Goal: Task Accomplishment & Management: Use online tool/utility

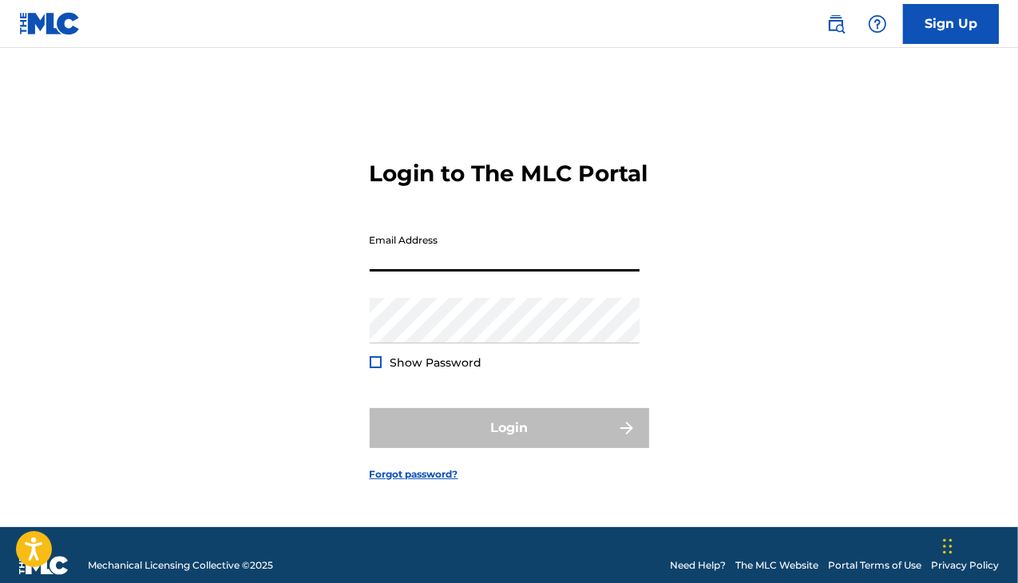
click at [419, 260] on input "Email Address" at bounding box center [505, 249] width 270 height 46
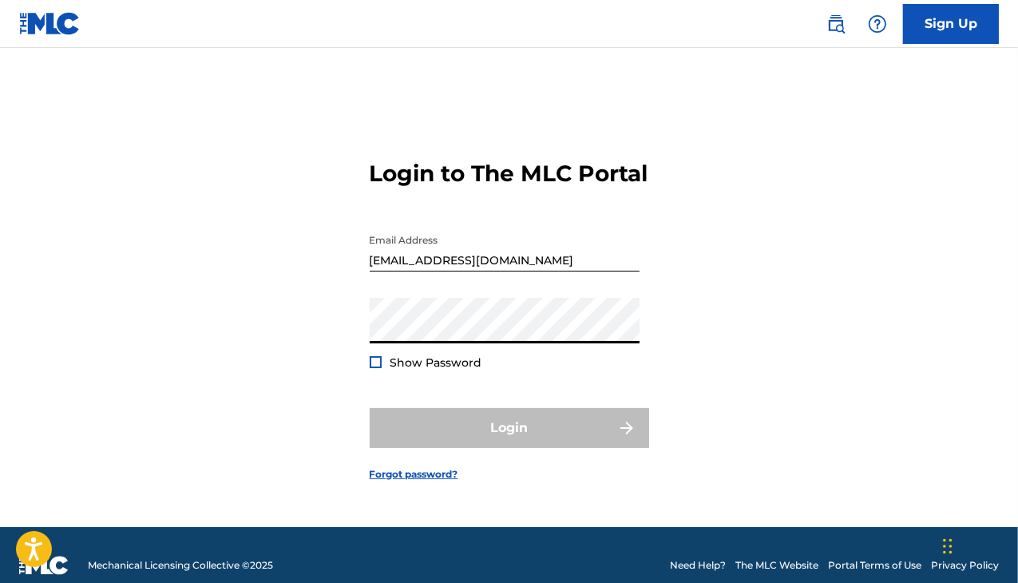
type input "[EMAIL_ADDRESS][DOMAIN_NAME]"
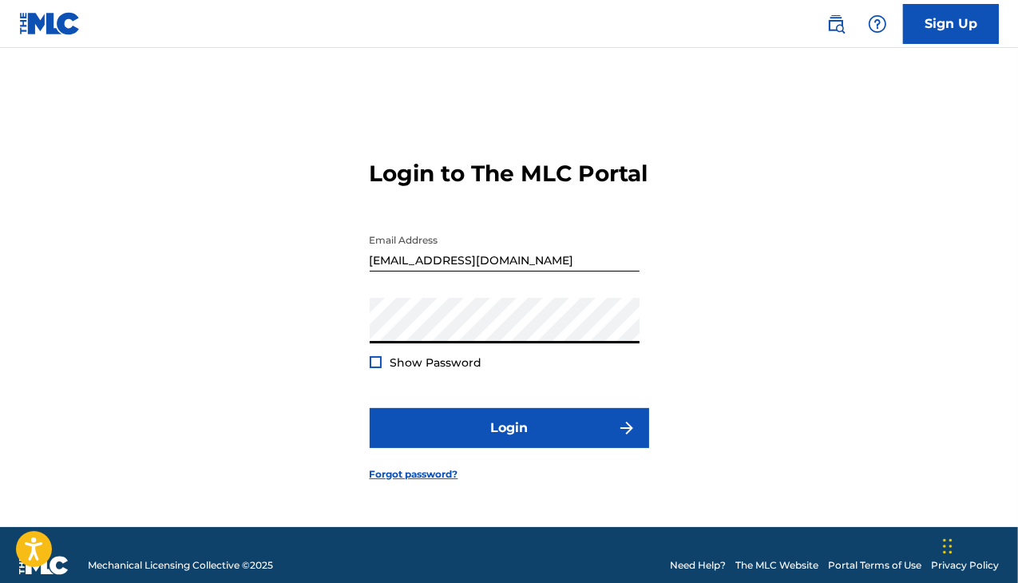
click at [377, 368] on div at bounding box center [376, 362] width 12 height 12
click at [507, 478] on form "Login to The MLC Portal Email Address [EMAIL_ADDRESS][DOMAIN_NAME] Password Sho…" at bounding box center [510, 307] width 280 height 439
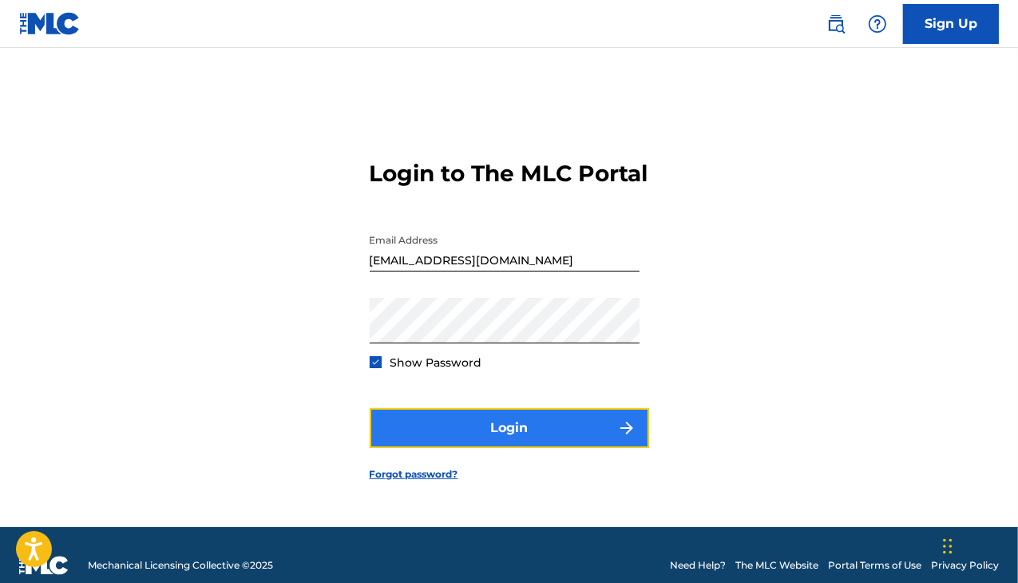
click at [498, 447] on button "Login" at bounding box center [510, 428] width 280 height 40
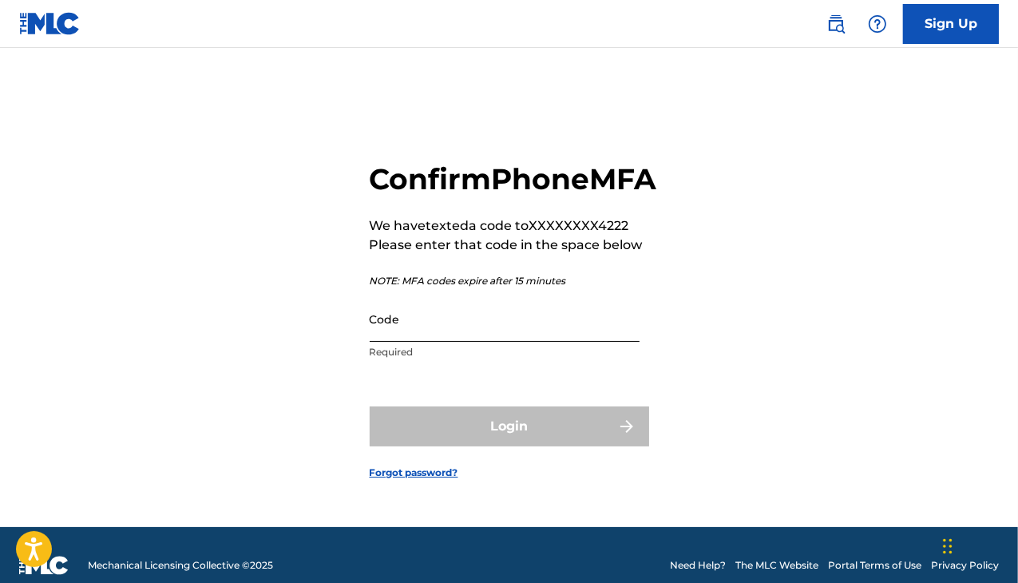
click at [400, 336] on input "Code" at bounding box center [505, 319] width 270 height 46
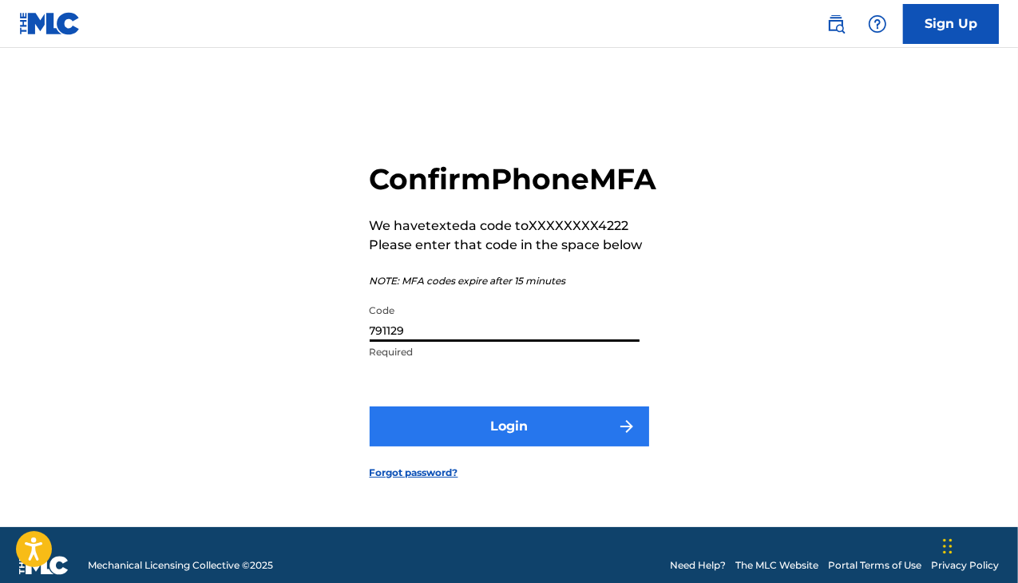
type input "791129"
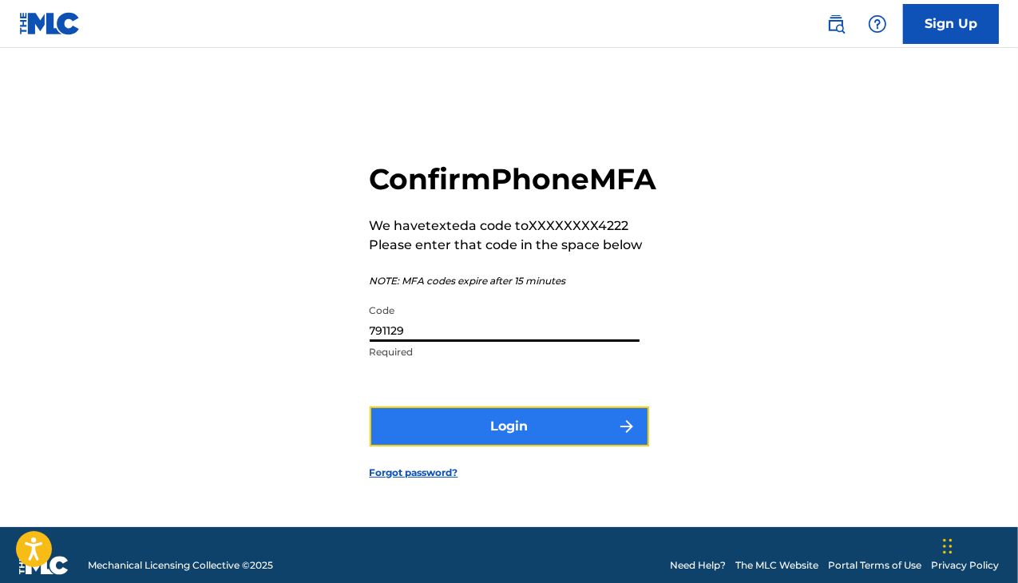
click at [456, 447] on button "Login" at bounding box center [510, 427] width 280 height 40
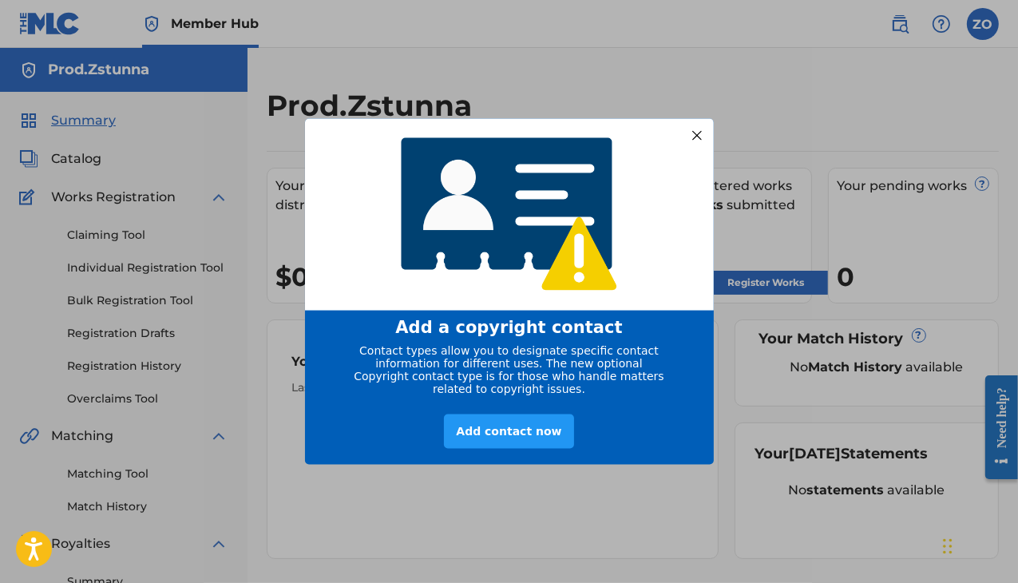
click at [692, 129] on div at bounding box center [696, 135] width 21 height 21
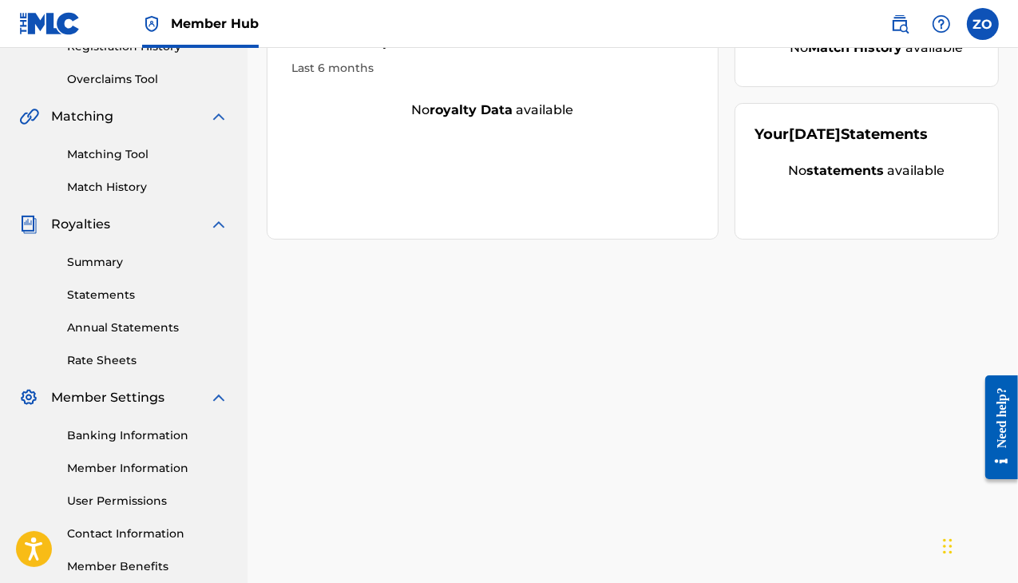
scroll to position [160, 0]
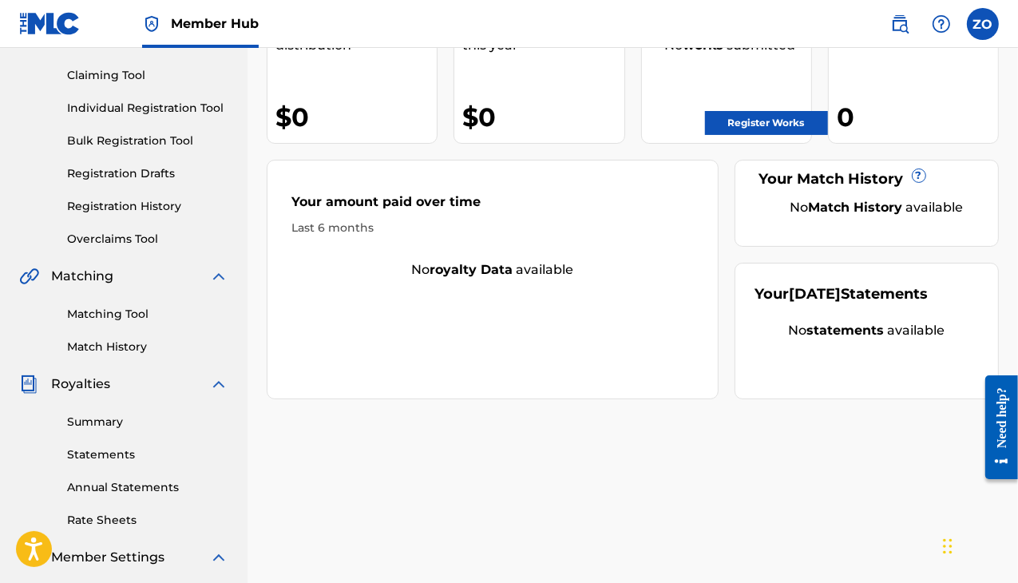
click at [140, 183] on div "Claiming Tool Individual Registration Tool Bulk Registration Tool Registration …" at bounding box center [123, 147] width 209 height 200
click at [141, 177] on link "Registration Drafts" at bounding box center [147, 173] width 161 height 17
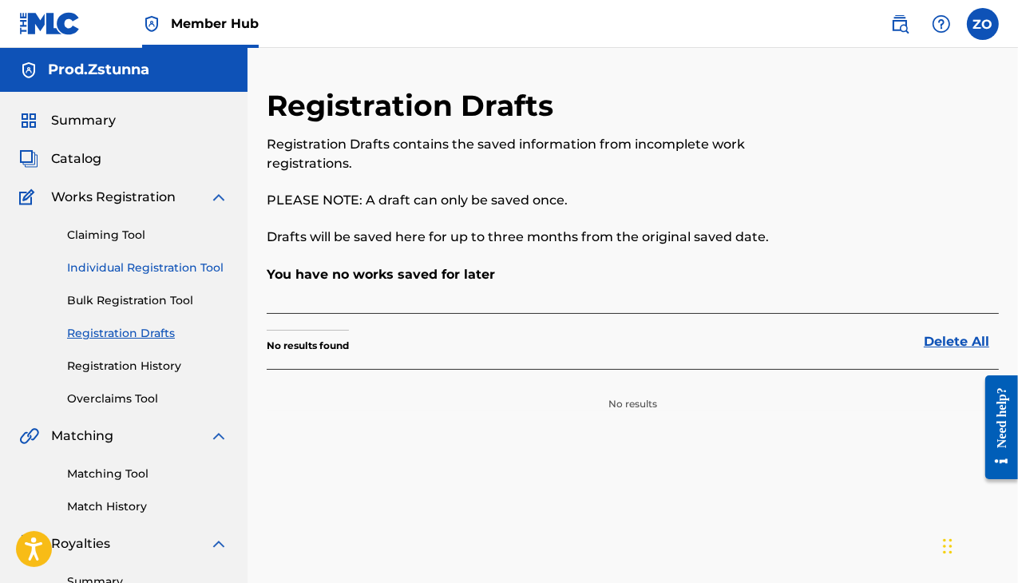
click at [150, 265] on link "Individual Registration Tool" at bounding box center [147, 268] width 161 height 17
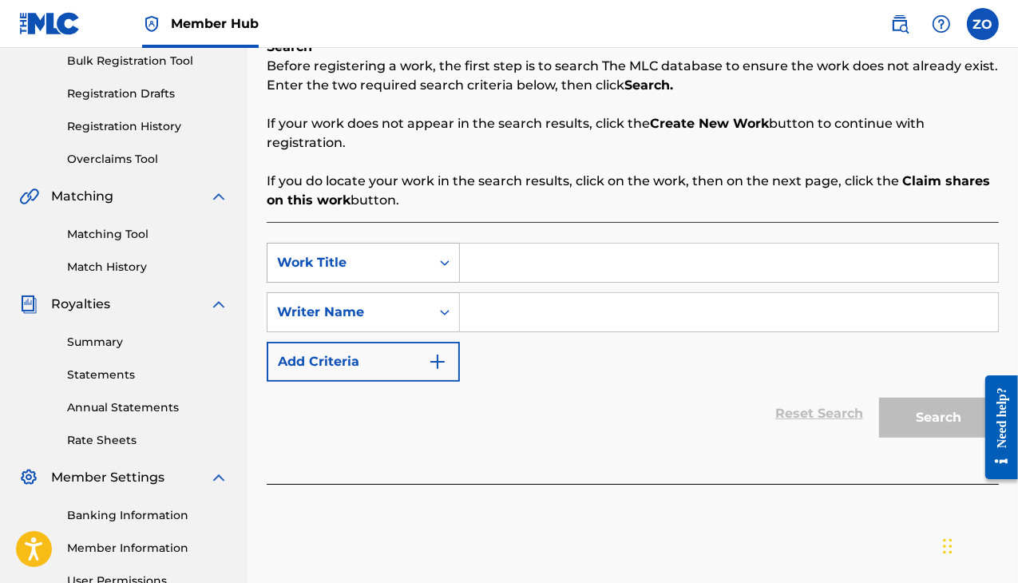
scroll to position [80, 0]
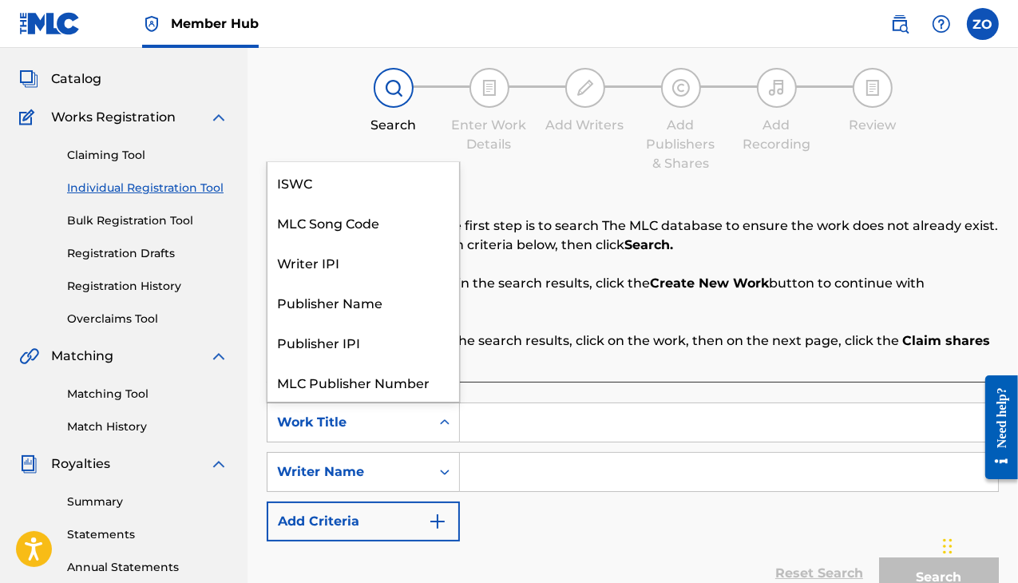
click at [428, 418] on div "Work Title" at bounding box center [349, 422] width 163 height 30
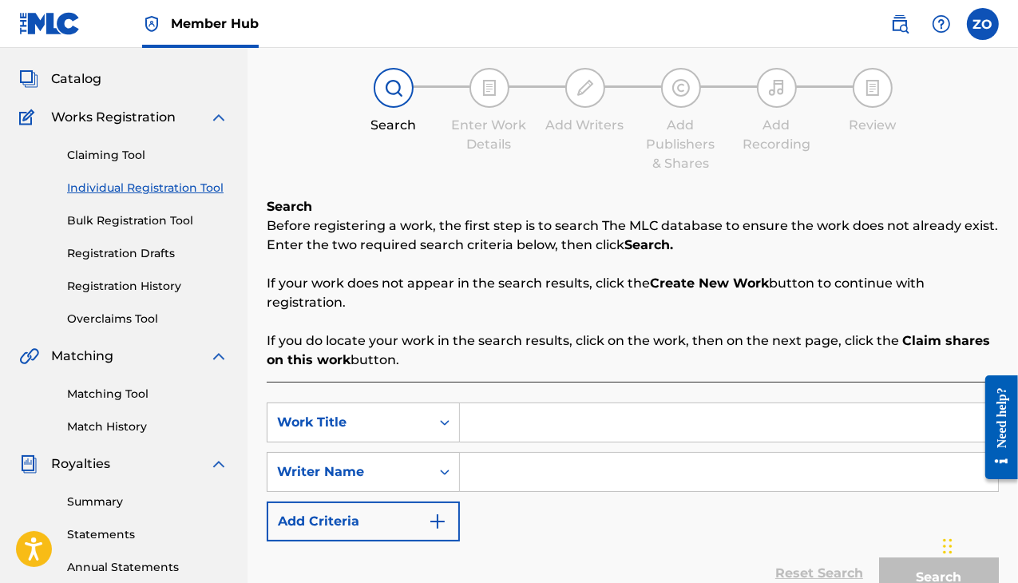
click at [542, 180] on div "Register Work Search Enter Work Details Add Writers Add Publishers & Shares Add…" at bounding box center [633, 334] width 732 height 653
click at [113, 154] on link "Claiming Tool" at bounding box center [147, 155] width 161 height 17
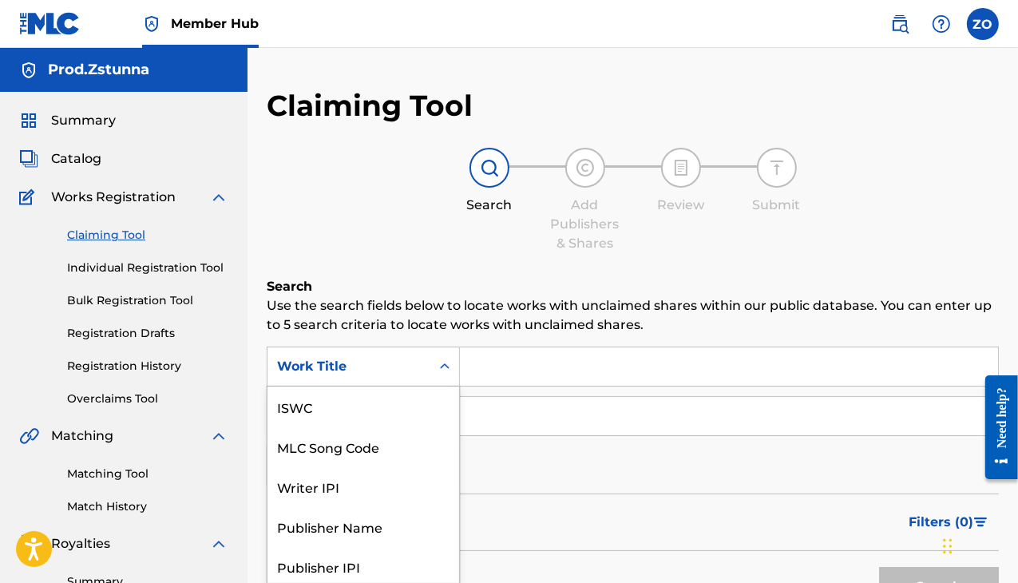
scroll to position [42, 0]
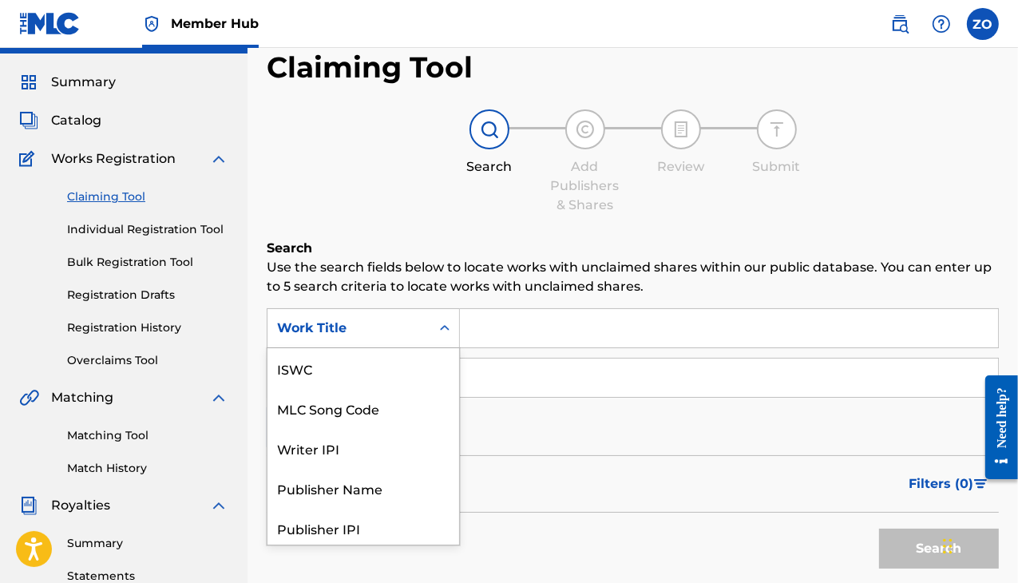
click at [378, 348] on div "7 results available. Use Up and Down to choose options, press Enter to select t…" at bounding box center [363, 328] width 193 height 40
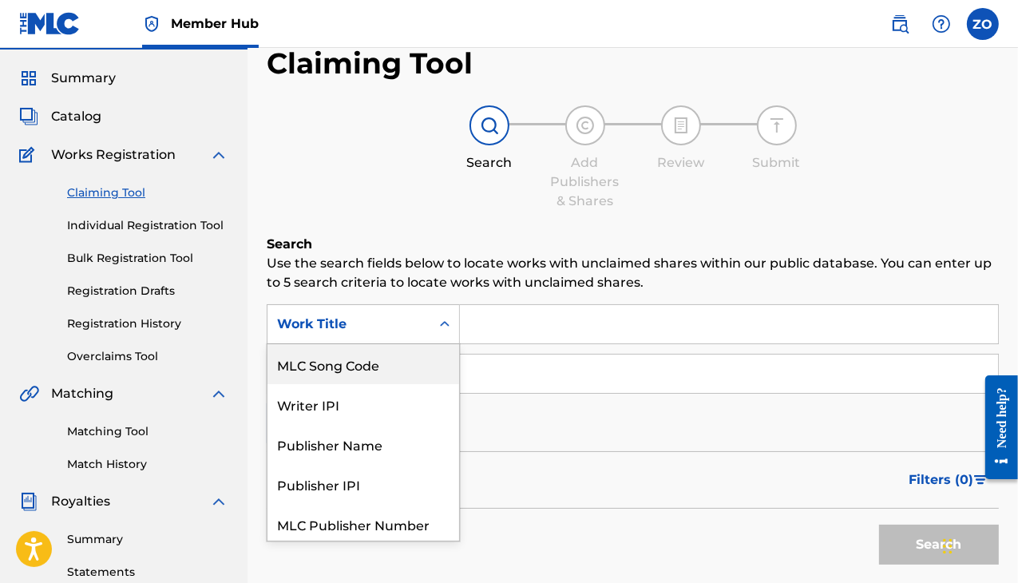
scroll to position [44, 0]
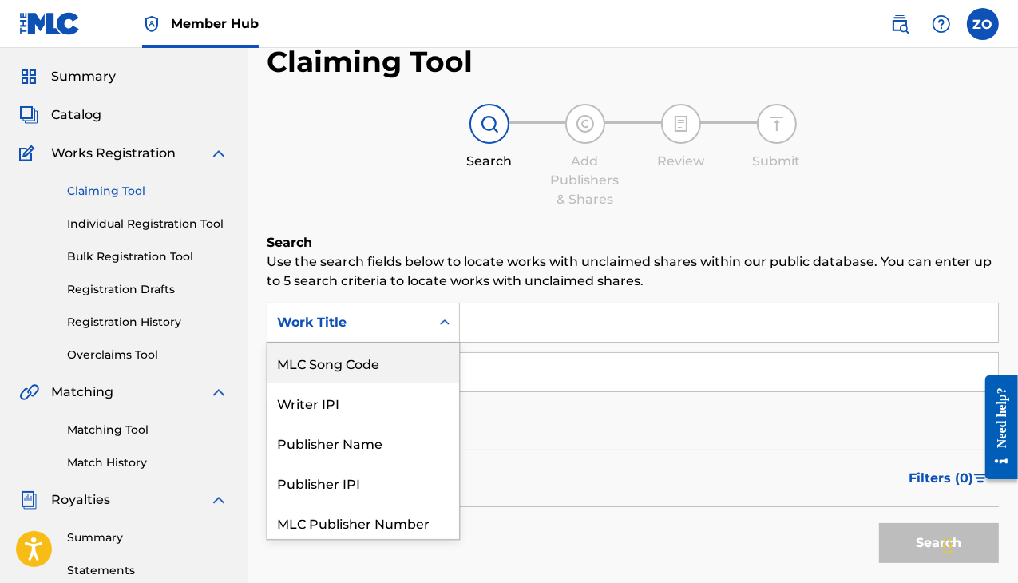
click at [553, 236] on h6 "Search" at bounding box center [633, 242] width 732 height 19
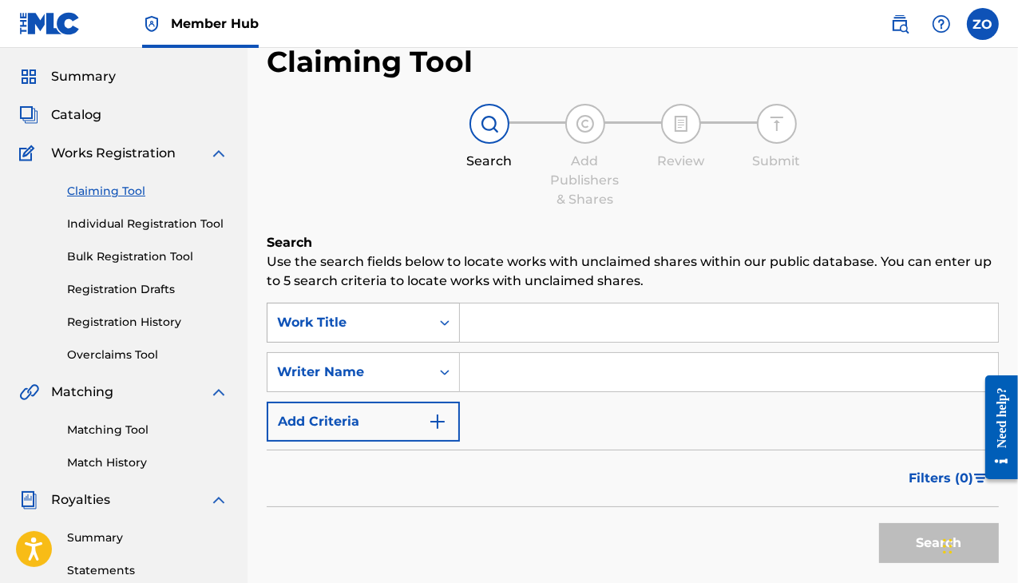
click at [357, 341] on div "Work Title" at bounding box center [363, 323] width 193 height 40
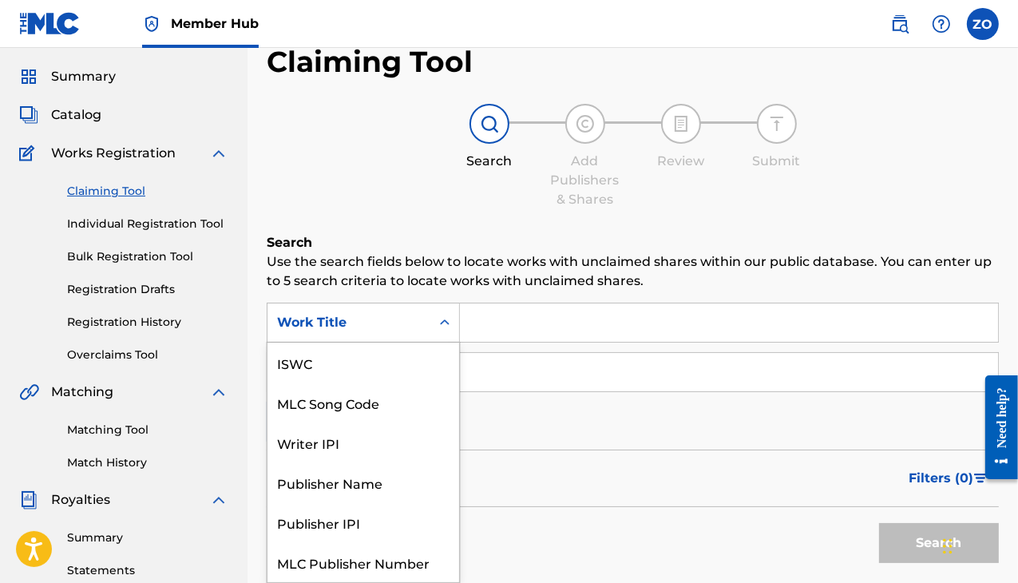
scroll to position [40, 0]
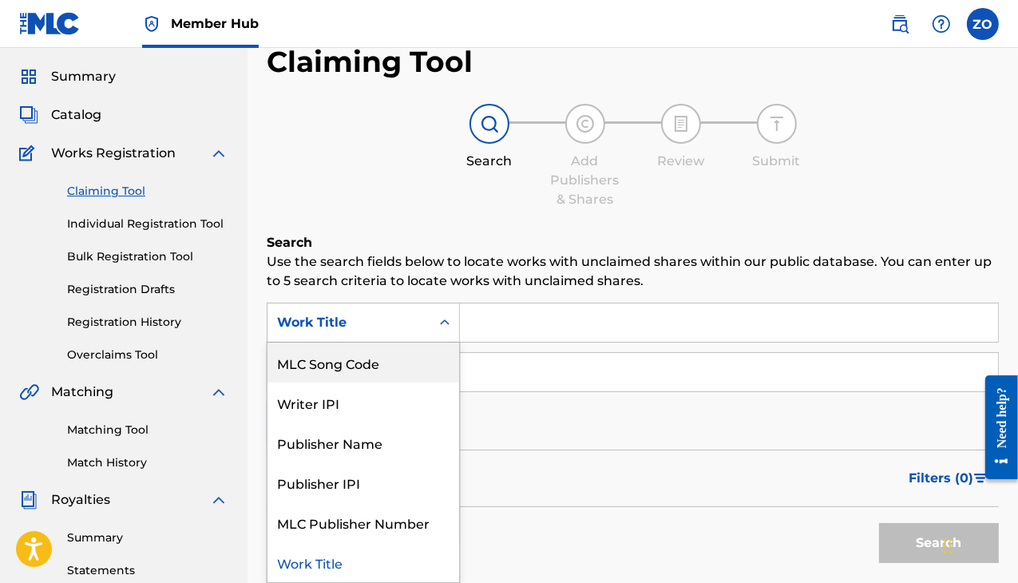
click at [540, 260] on p "Use the search fields below to locate works with unclaimed shares within our pu…" at bounding box center [633, 271] width 732 height 38
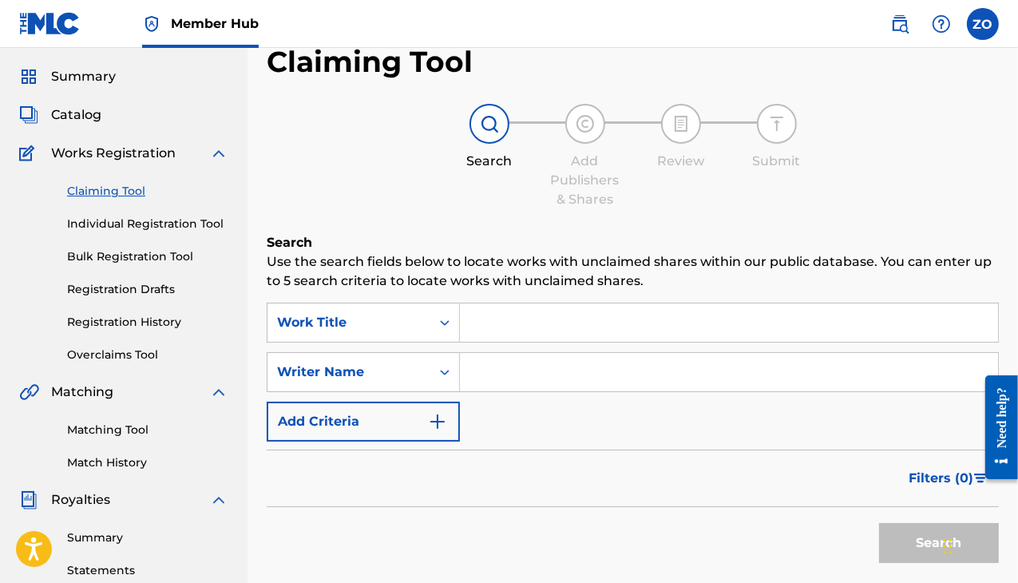
click at [498, 327] on input "Search Form" at bounding box center [729, 323] width 538 height 38
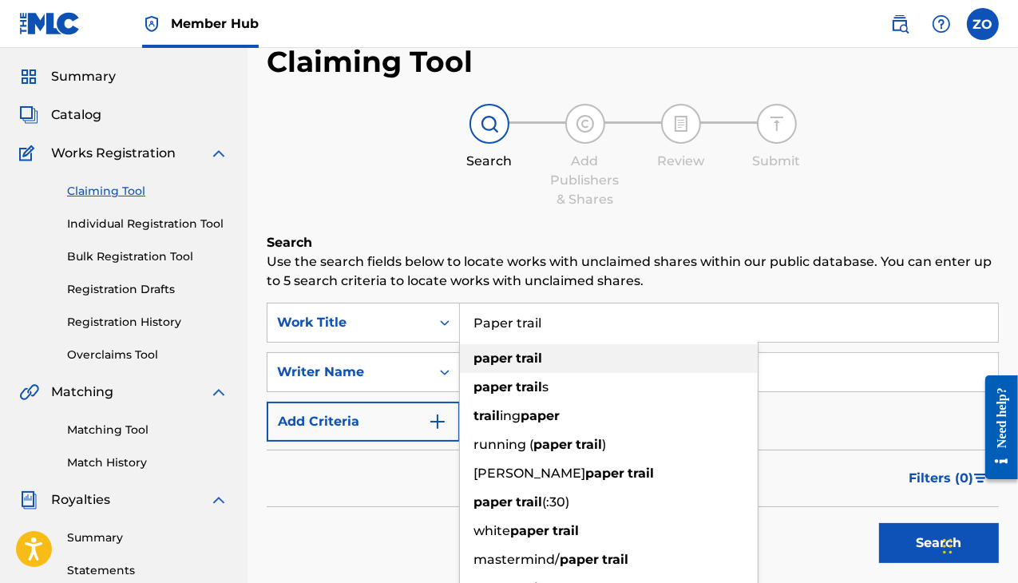
click at [610, 363] on div "paper trail" at bounding box center [609, 358] width 298 height 29
type input "paper trail"
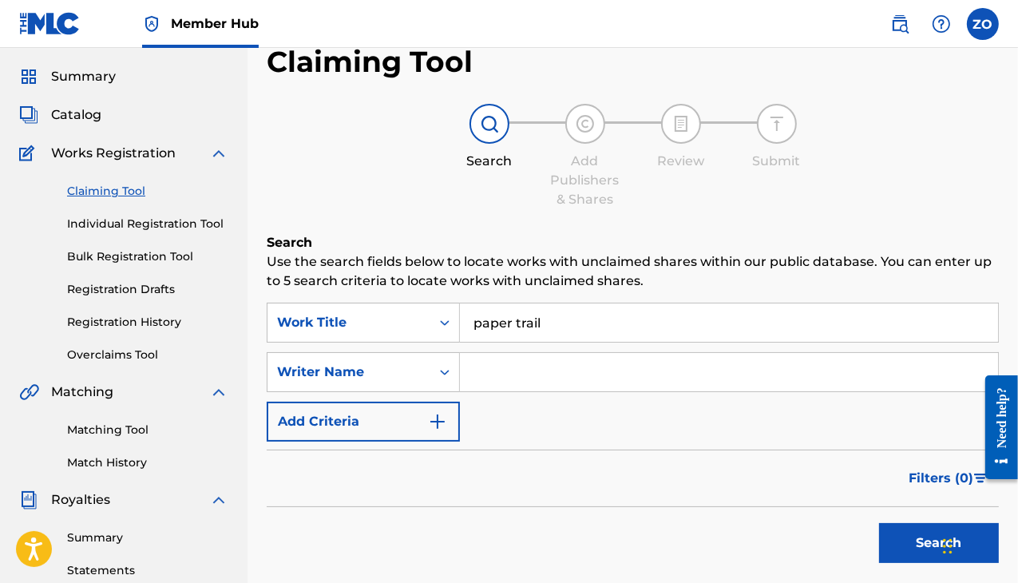
click at [580, 371] on input "Search Form" at bounding box center [729, 372] width 538 height 38
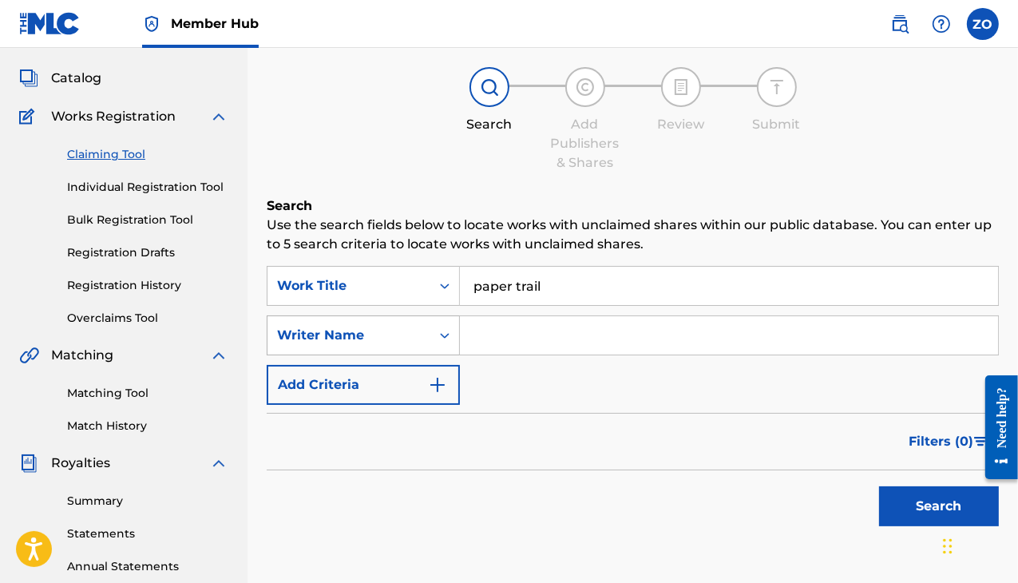
click at [439, 355] on div "Writer Name" at bounding box center [363, 336] width 193 height 40
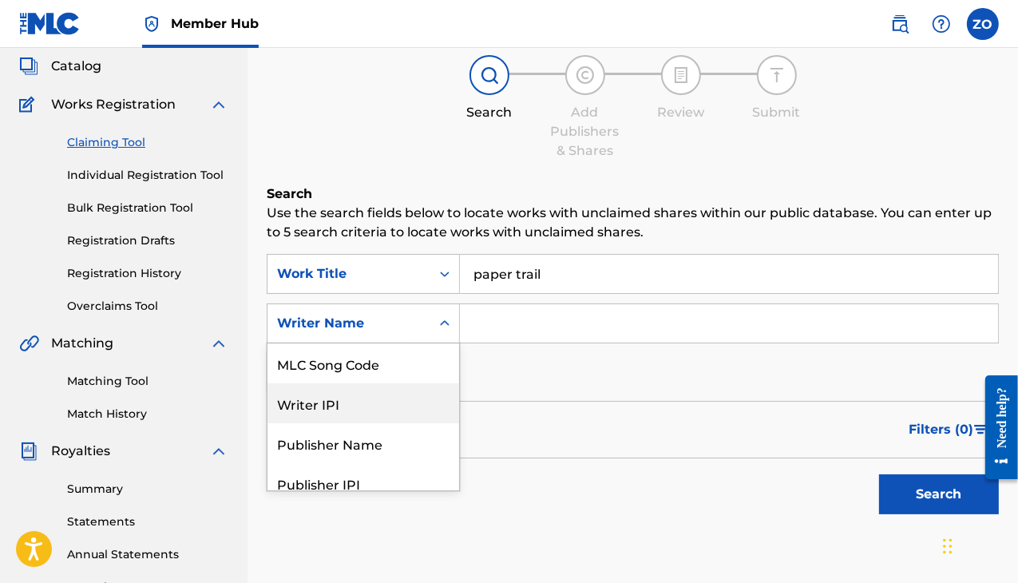
scroll to position [133, 0]
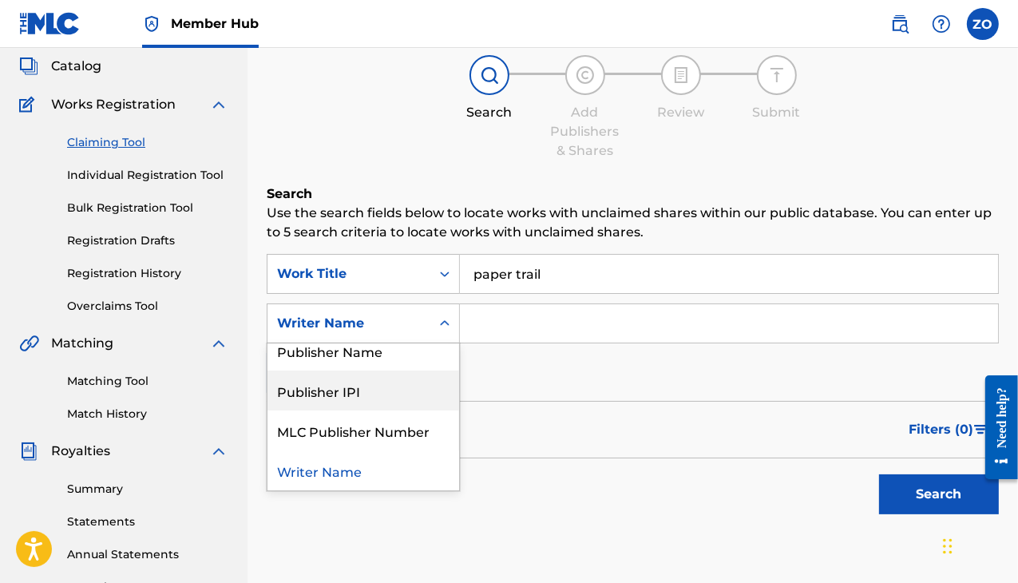
click at [527, 333] on input "Search Form" at bounding box center [729, 323] width 538 height 38
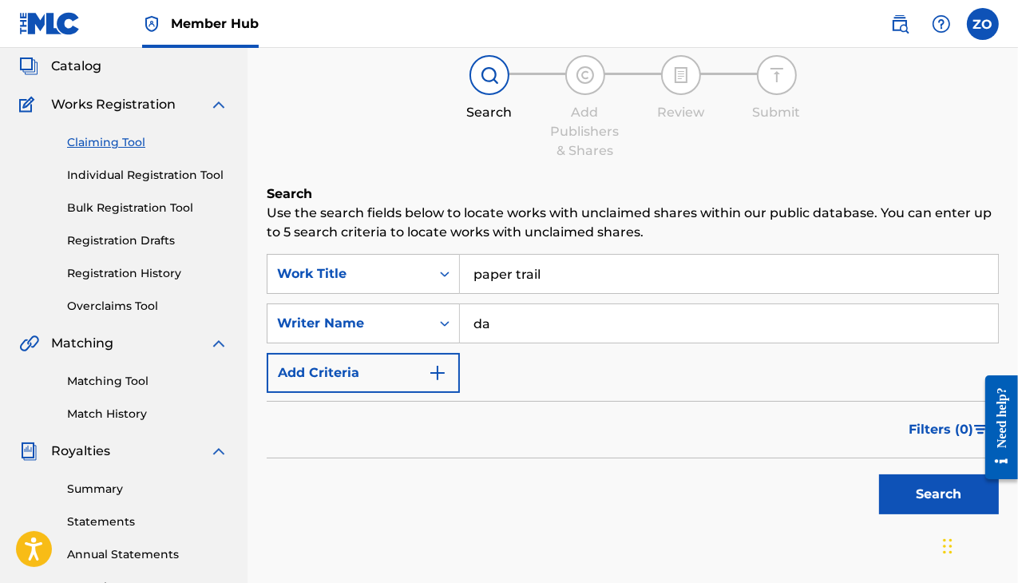
type input "d"
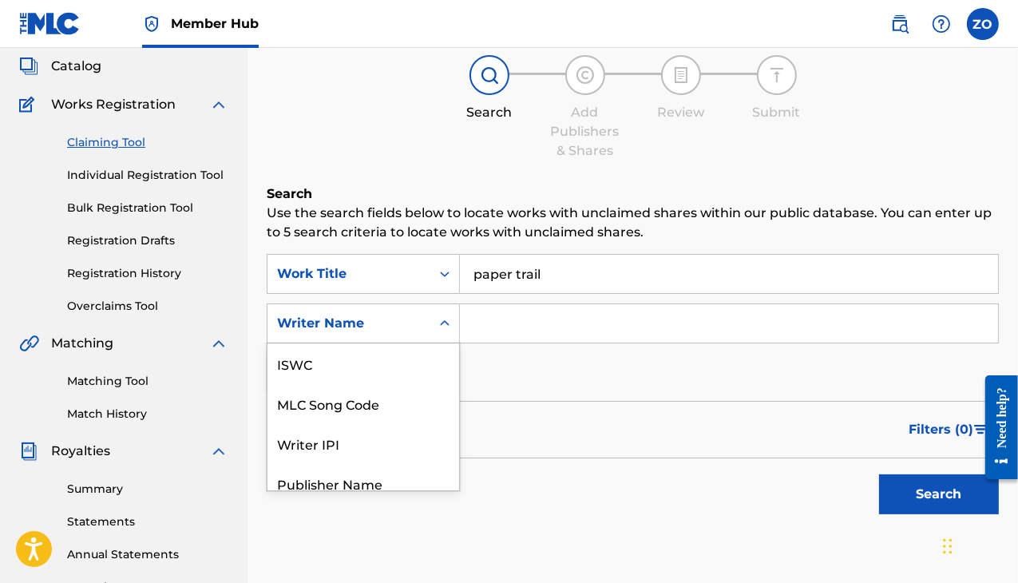
click at [383, 314] on div "Writer Name" at bounding box center [349, 323] width 163 height 30
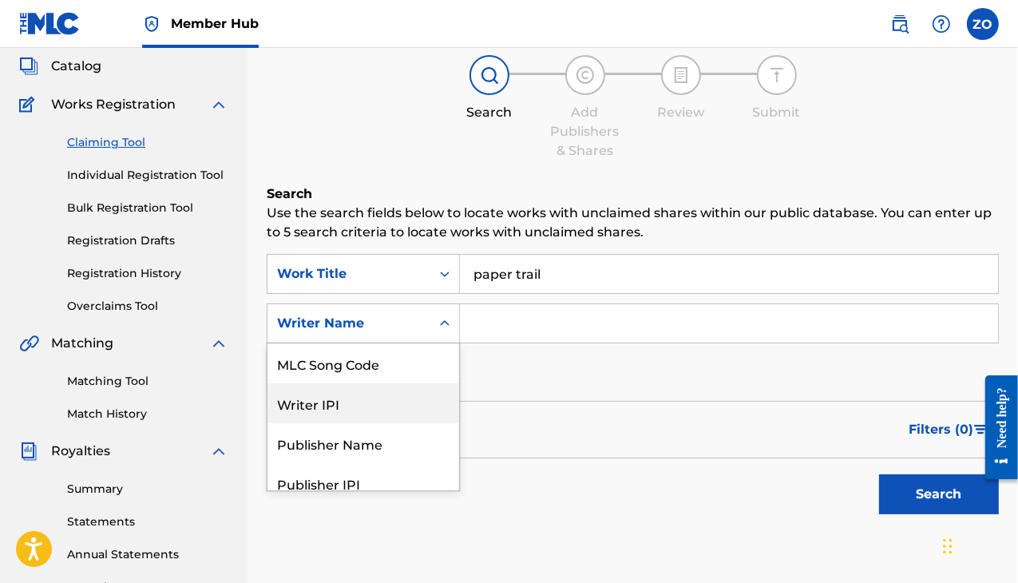
scroll to position [0, 0]
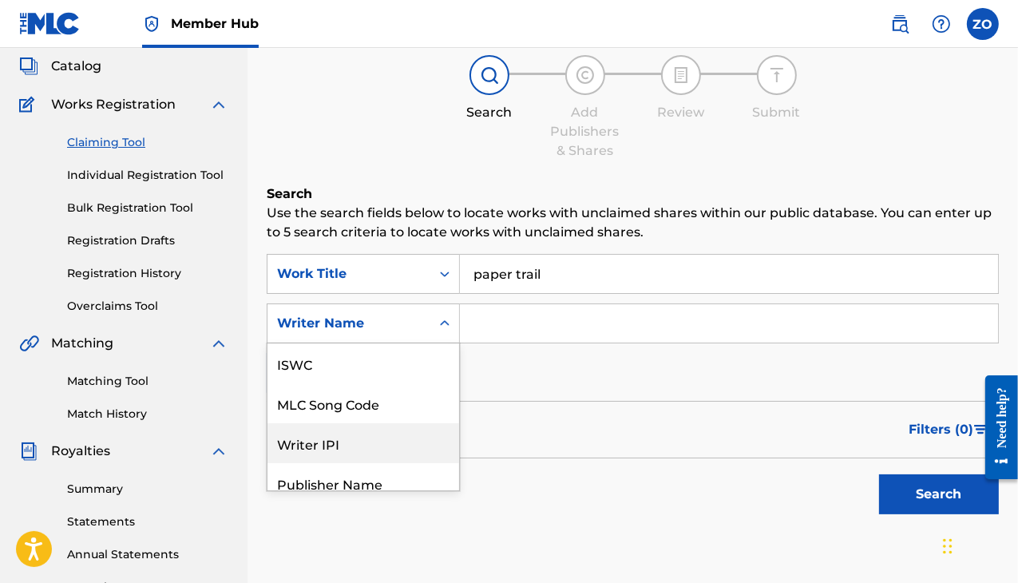
click at [550, 371] on div "SearchWithCriteria19490ac1-64eb-4130-a8e5-1fab029dc656 Work Title paper trail S…" at bounding box center [633, 323] width 732 height 139
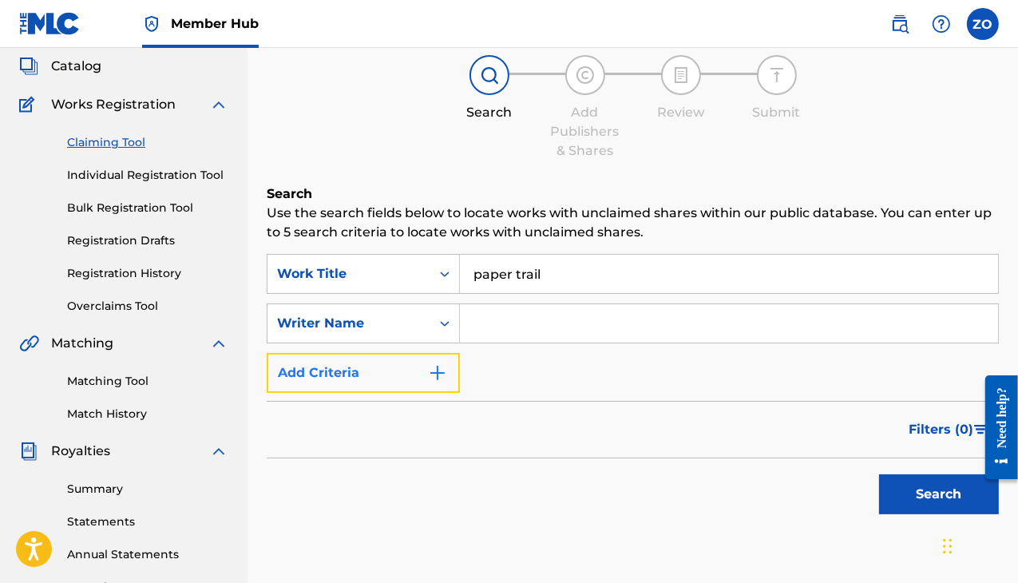
click at [421, 379] on button "Add Criteria" at bounding box center [363, 373] width 193 height 40
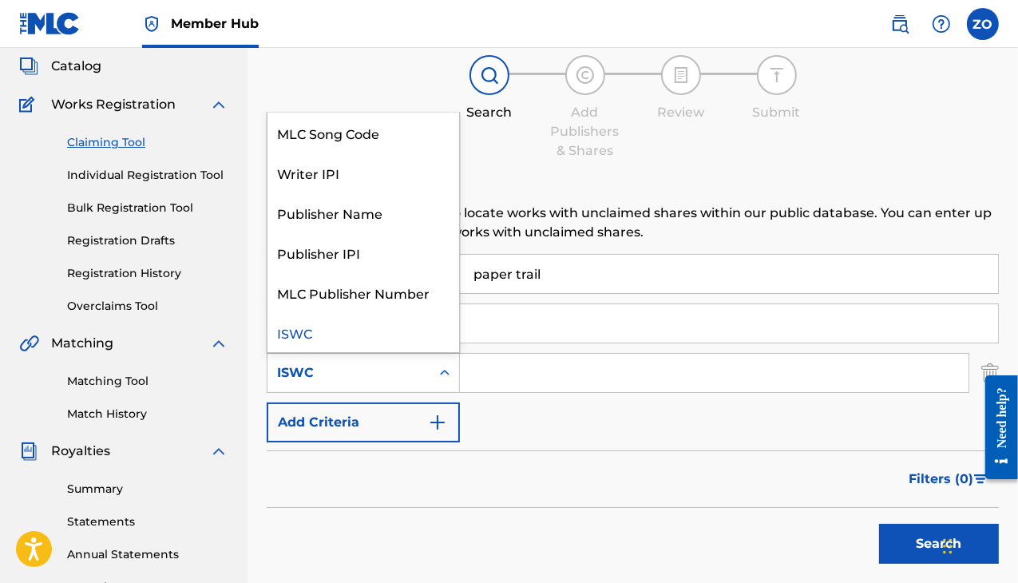
click at [428, 381] on div "ISWC" at bounding box center [349, 373] width 163 height 30
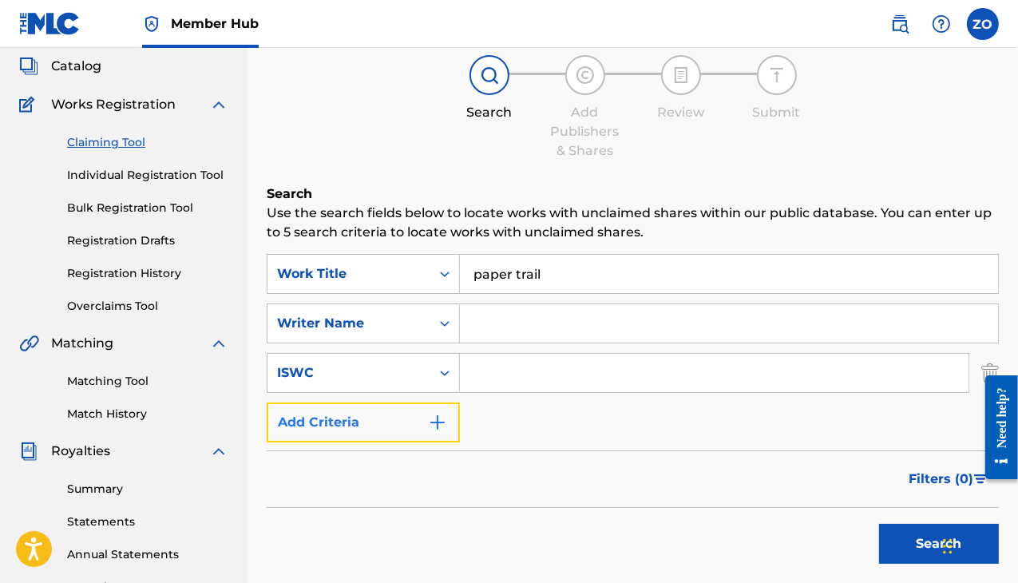
click at [392, 425] on button "Add Criteria" at bounding box center [363, 423] width 193 height 40
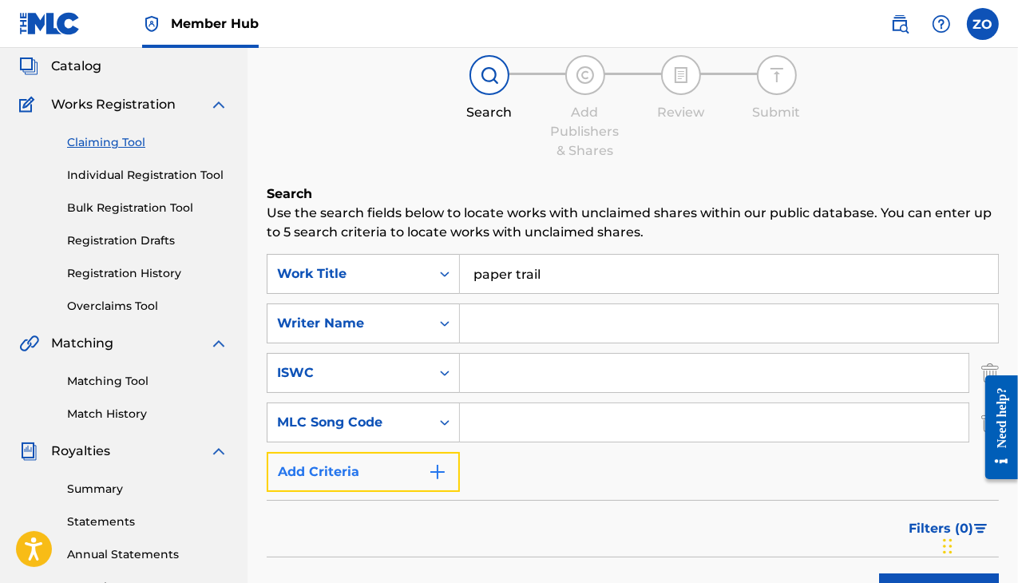
click at [396, 474] on button "Add Criteria" at bounding box center [363, 472] width 193 height 40
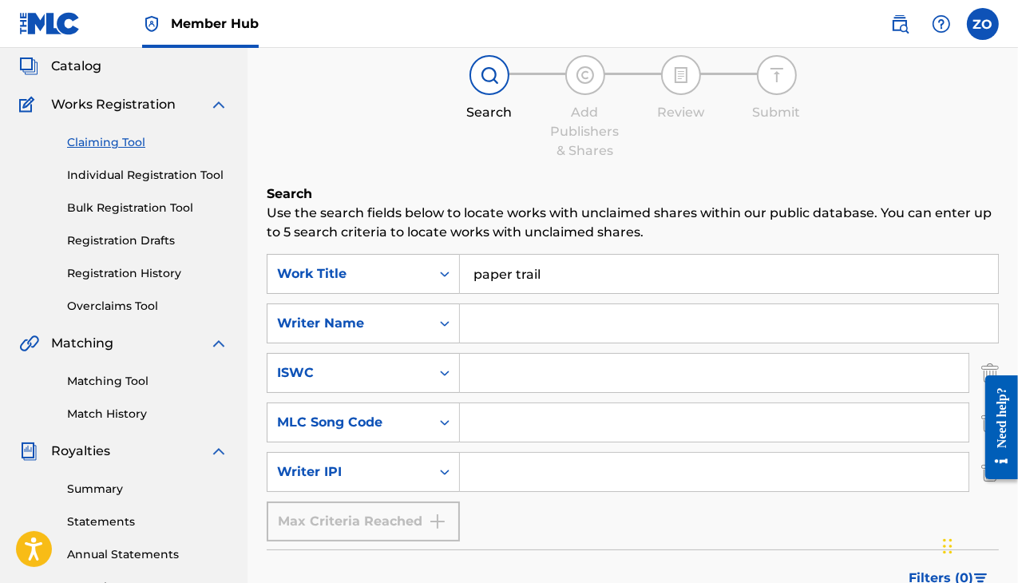
scroll to position [332, 0]
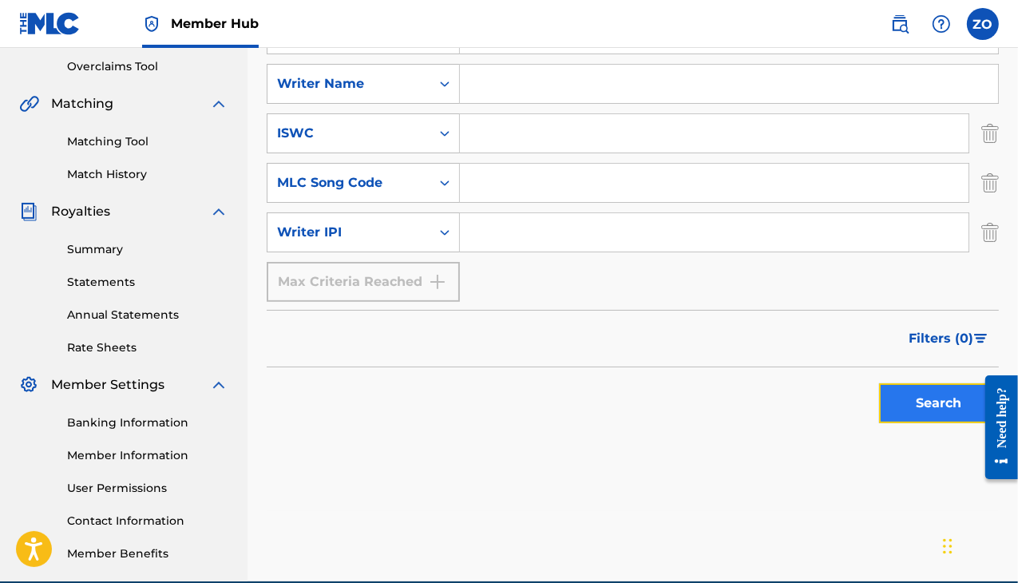
click at [904, 413] on button "Search" at bounding box center [939, 403] width 120 height 40
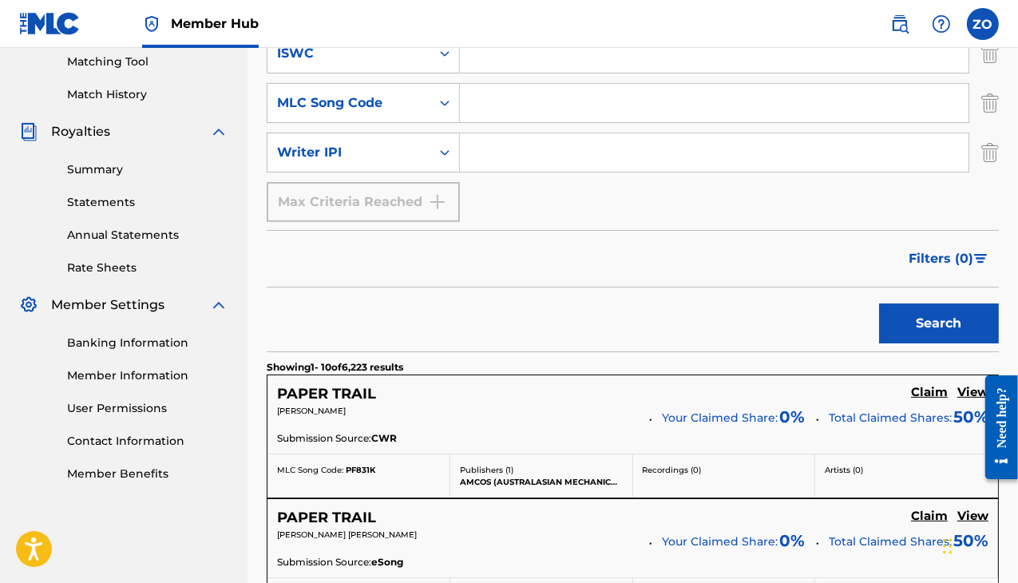
scroll to position [173, 0]
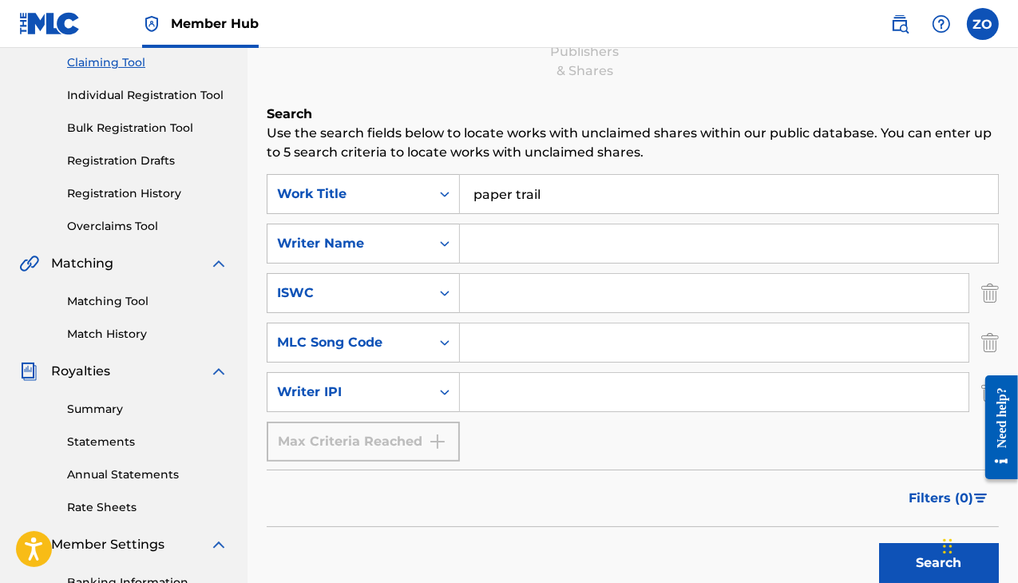
click at [500, 243] on input "Search Form" at bounding box center [729, 243] width 538 height 38
click at [383, 243] on div "Writer Name" at bounding box center [349, 243] width 144 height 19
click at [554, 236] on input "Search Form" at bounding box center [729, 243] width 538 height 38
type input "Rio da yung og"
click at [879, 543] on button "Search" at bounding box center [939, 563] width 120 height 40
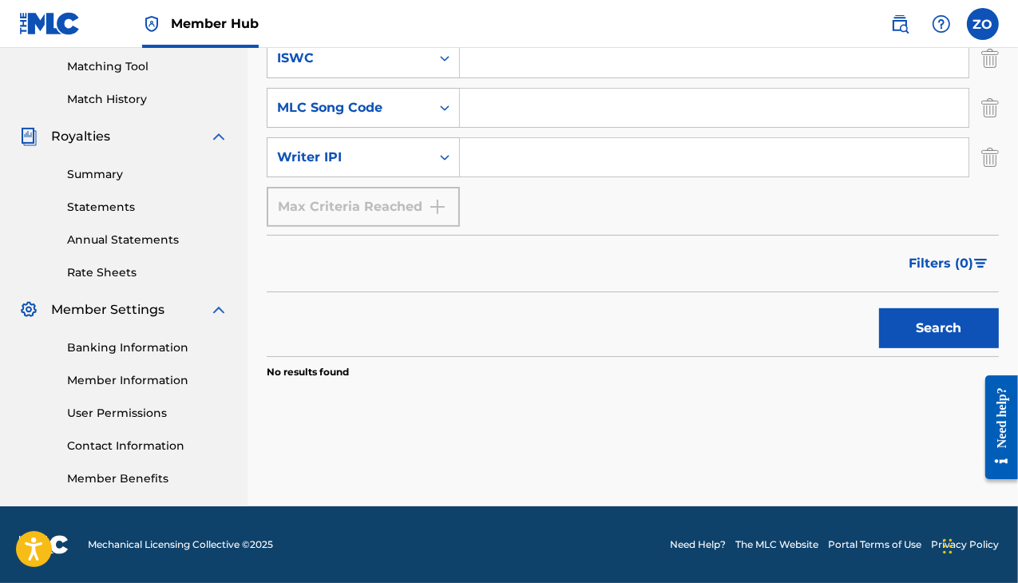
scroll to position [168, 0]
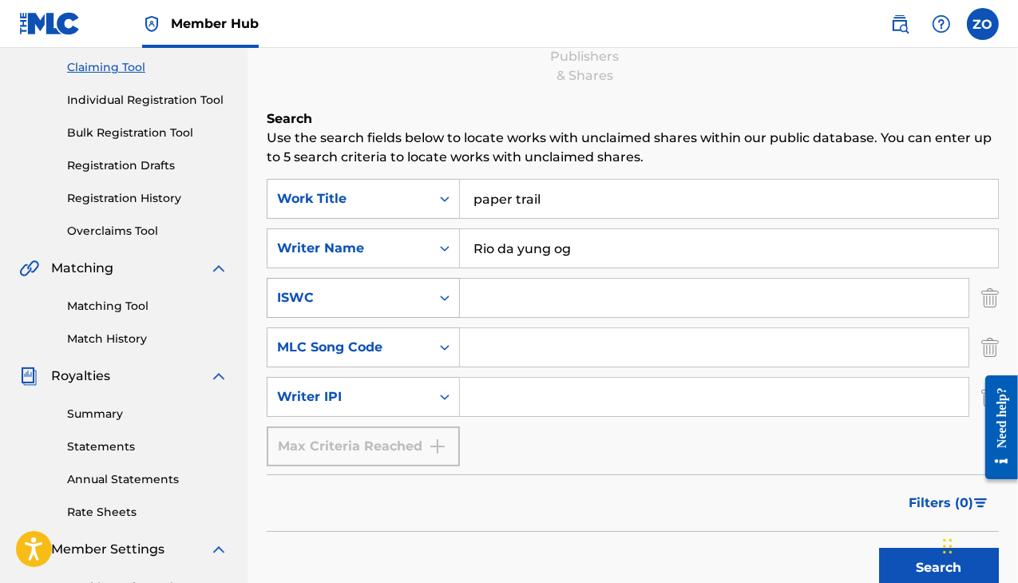
drag, startPoint x: 635, startPoint y: 248, endPoint x: 367, endPoint y: 295, distance: 272.4
click at [367, 295] on div "SearchWithCriteria19490ac1-64eb-4130-a8e5-1fab029dc656 Work Title paper trail S…" at bounding box center [633, 323] width 732 height 288
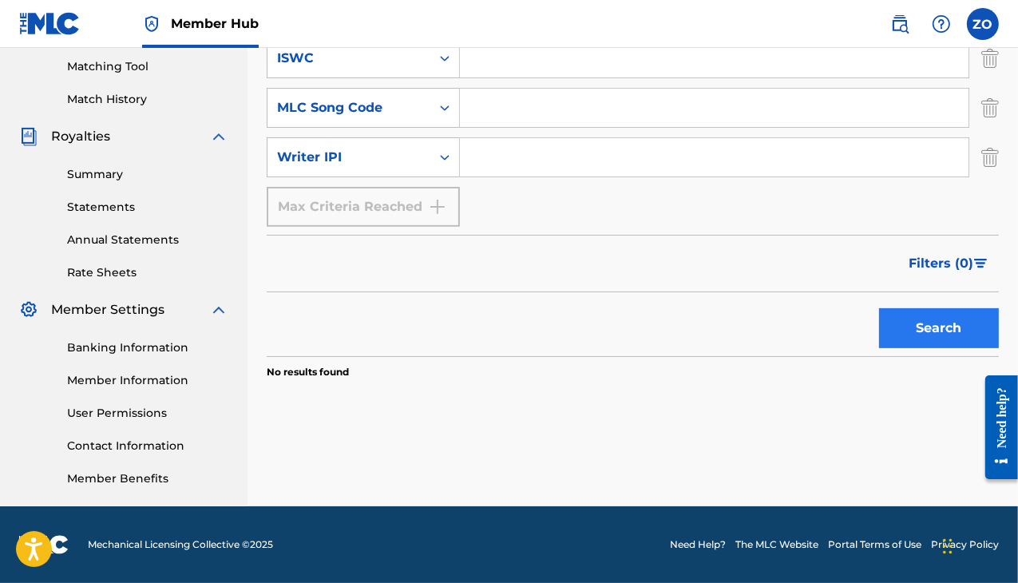
click at [939, 308] on div "Search" at bounding box center [935, 324] width 128 height 64
click at [940, 317] on button "Search" at bounding box center [939, 328] width 120 height 40
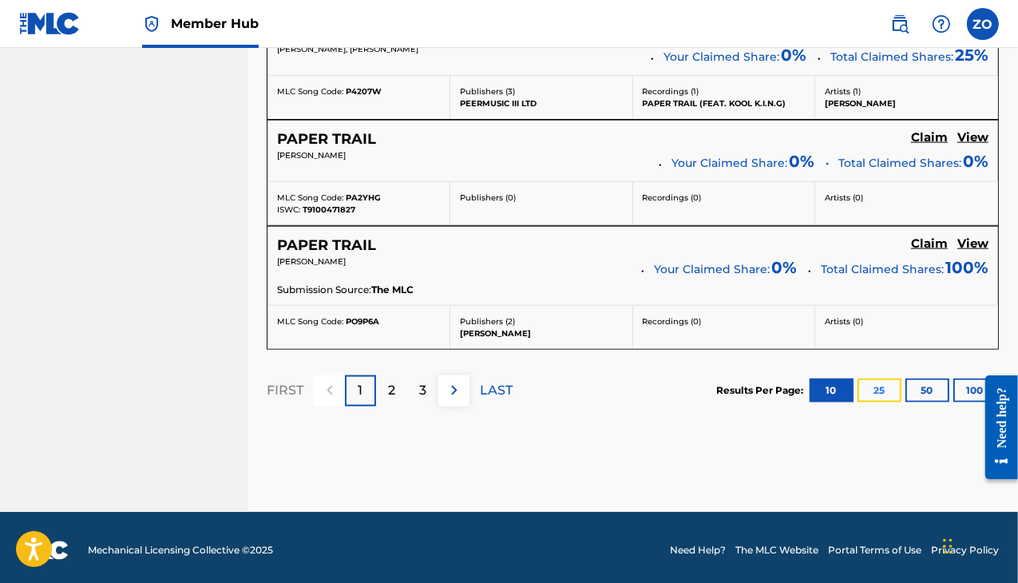
click at [883, 379] on button "25" at bounding box center [880, 391] width 44 height 24
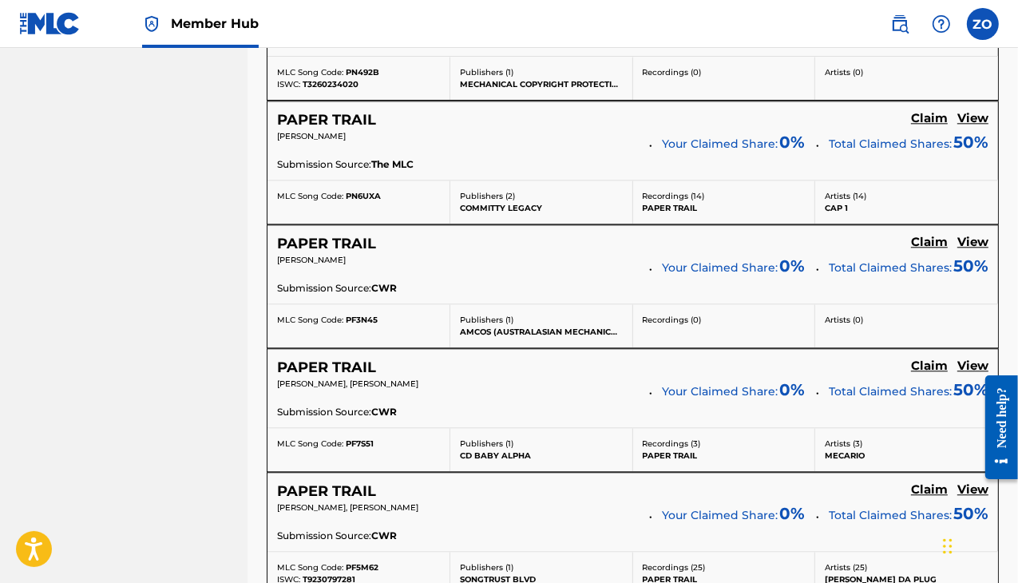
scroll to position [3400, 0]
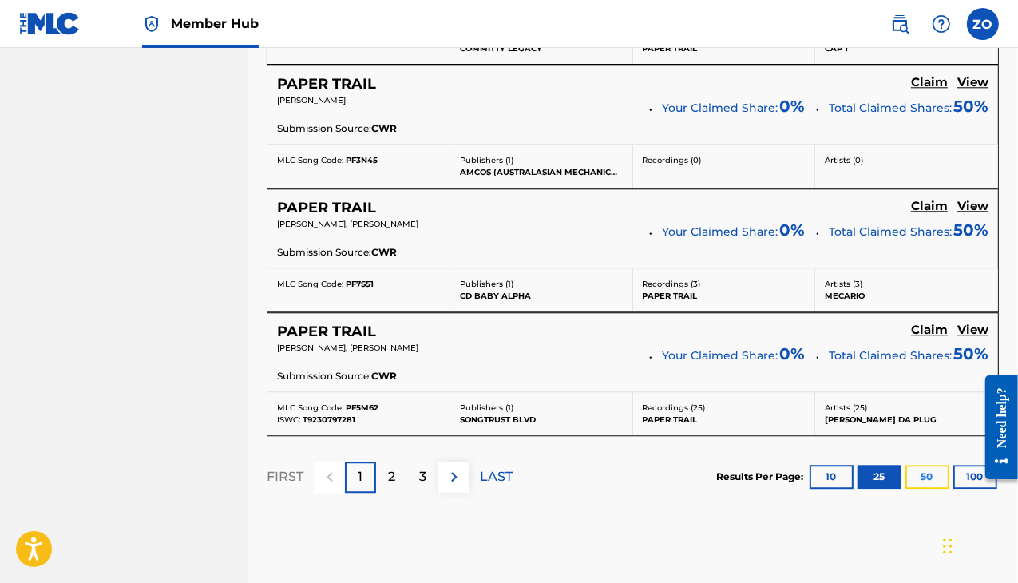
click at [915, 465] on button "50" at bounding box center [928, 477] width 44 height 24
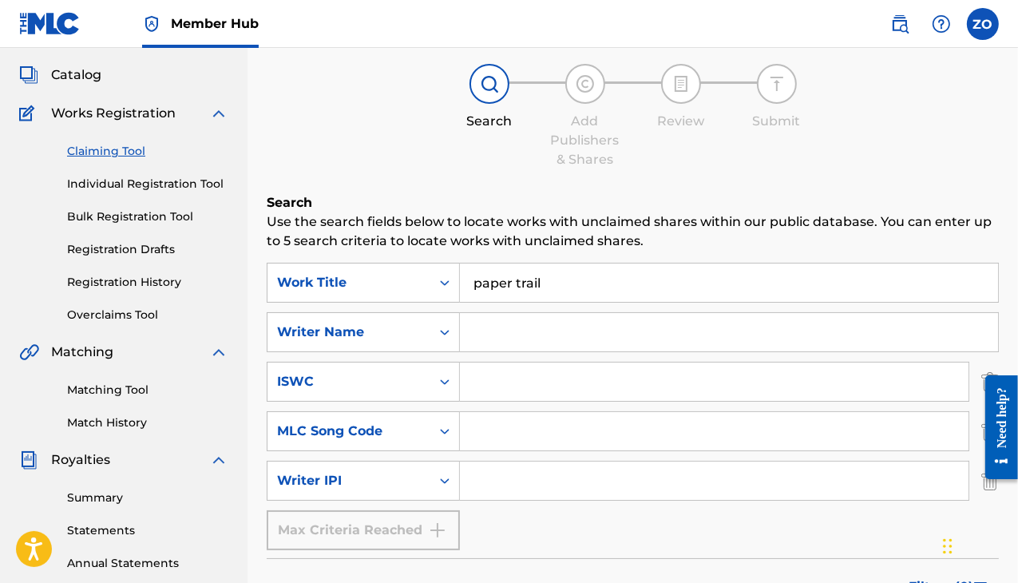
scroll to position [69, 0]
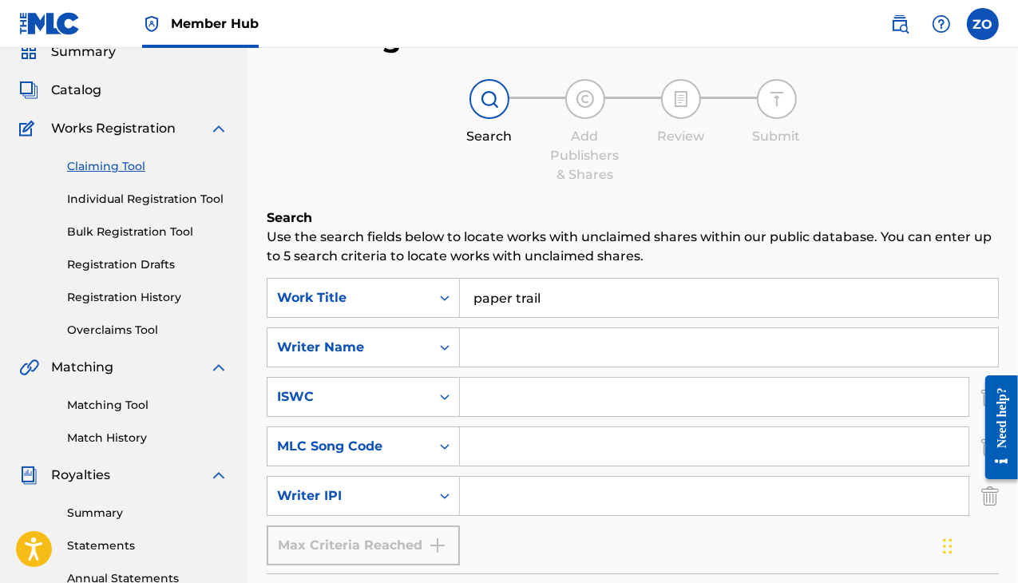
click at [524, 343] on input "Search Form" at bounding box center [729, 347] width 538 height 38
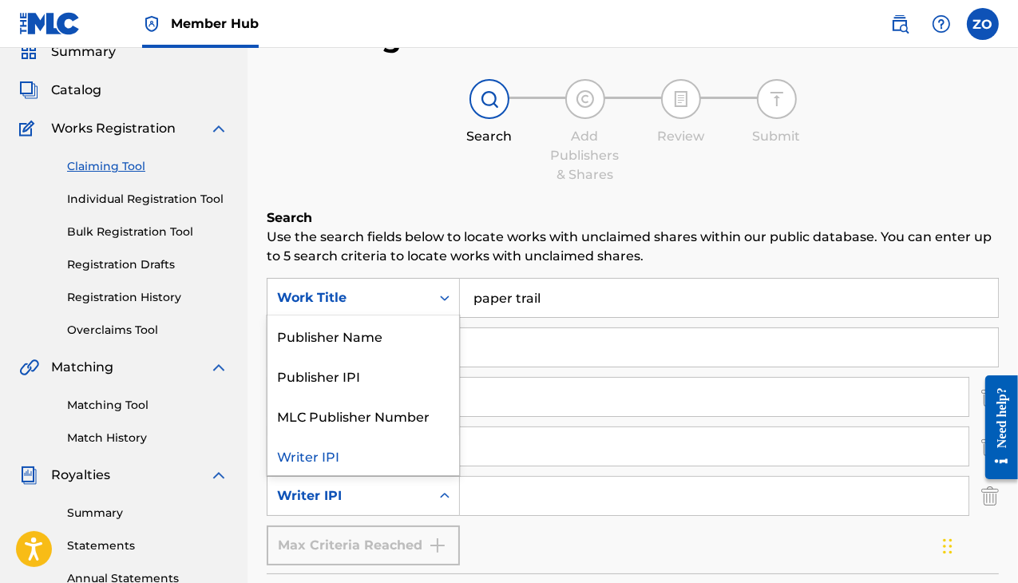
click at [425, 493] on div "Writer IPI" at bounding box center [349, 496] width 163 height 30
click at [532, 535] on div "SearchWithCriteria19490ac1-64eb-4130-a8e5-1fab029dc656 Work Title paper trail S…" at bounding box center [633, 422] width 732 height 288
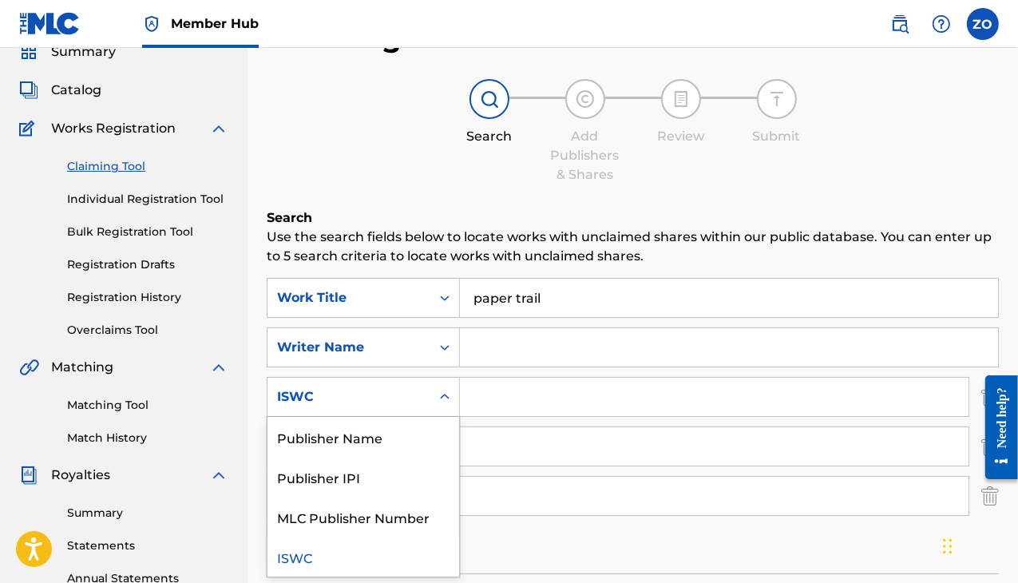
click at [363, 395] on div "ISWC" at bounding box center [349, 396] width 144 height 19
click at [364, 397] on div "ISWC" at bounding box center [349, 396] width 144 height 19
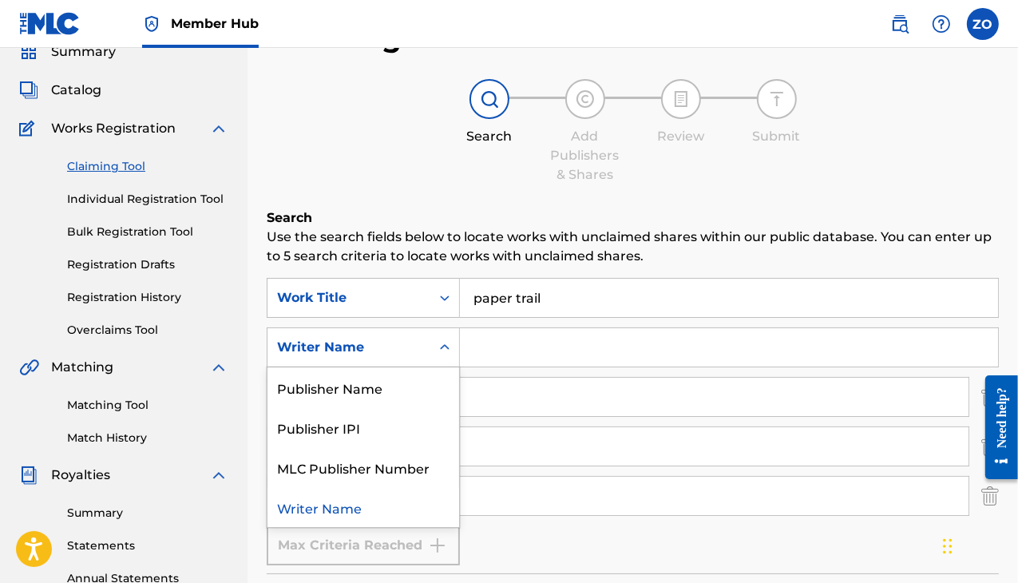
click at [355, 355] on div "Writer Name" at bounding box center [349, 347] width 144 height 19
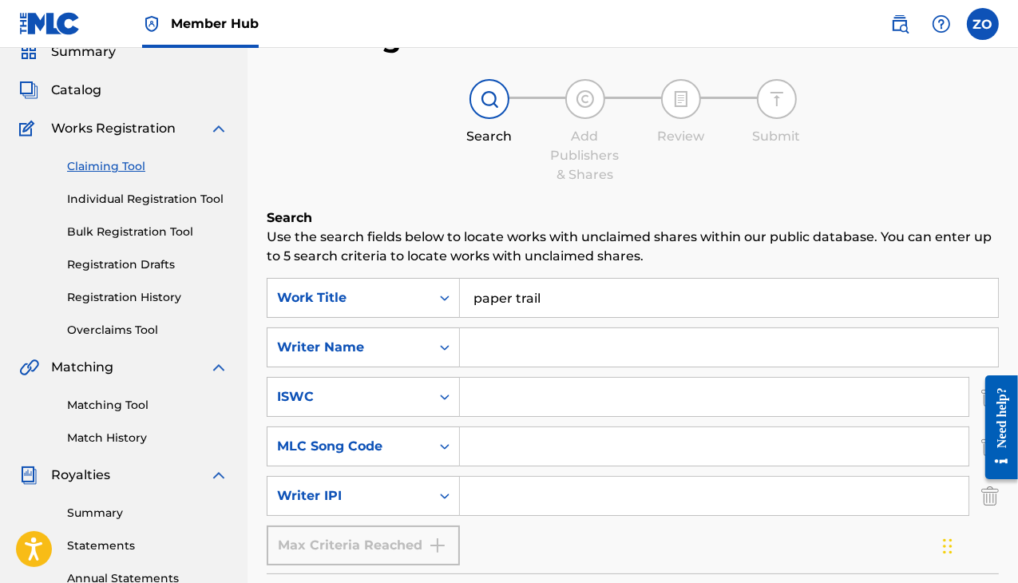
click at [557, 330] on input "Search Form" at bounding box center [729, 347] width 538 height 38
paste input "Da'[PERSON_NAME] [PERSON_NAME]"
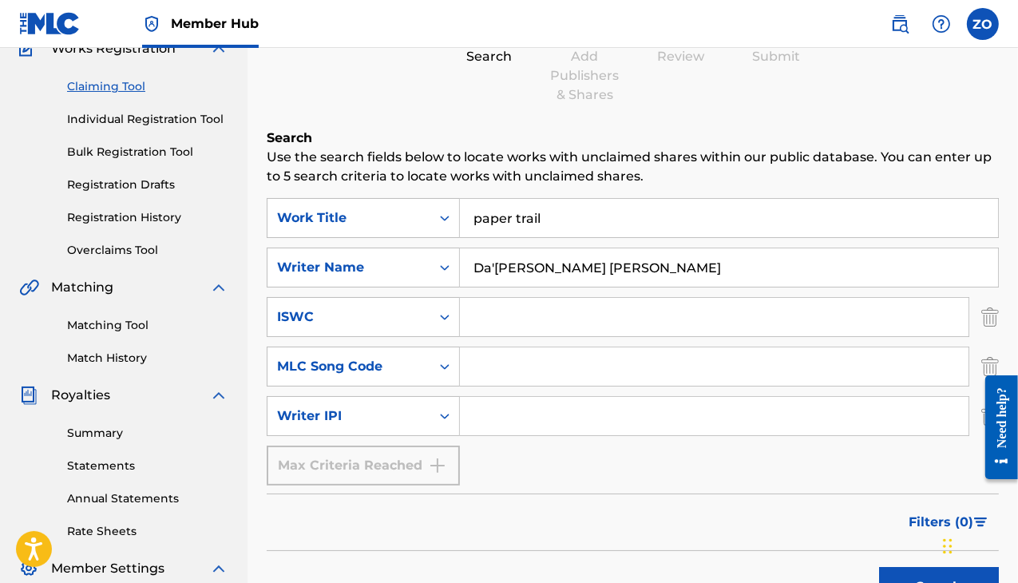
scroll to position [388, 0]
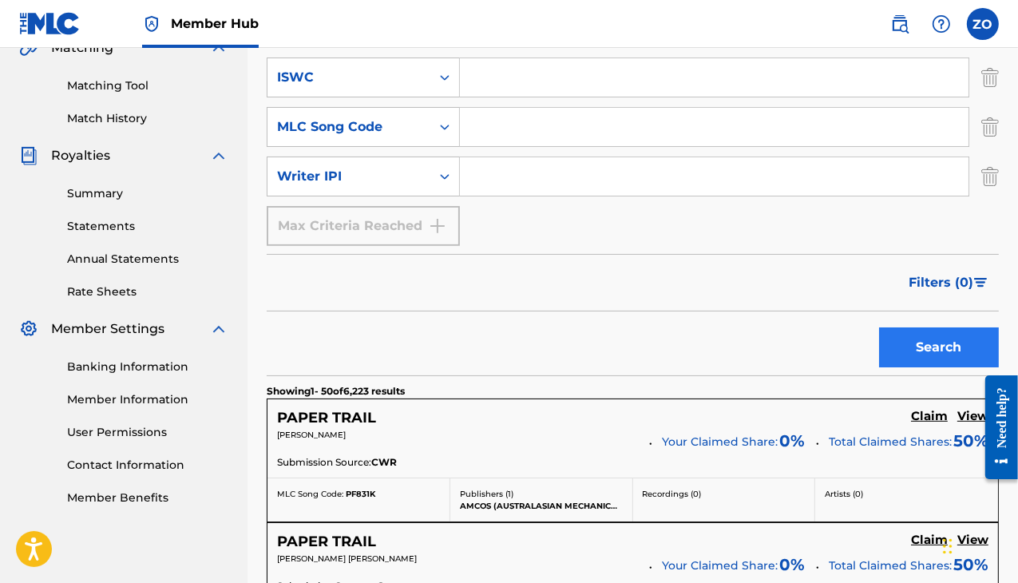
type input "Da'[PERSON_NAME] [PERSON_NAME]"
click at [949, 343] on button "Search" at bounding box center [939, 347] width 120 height 40
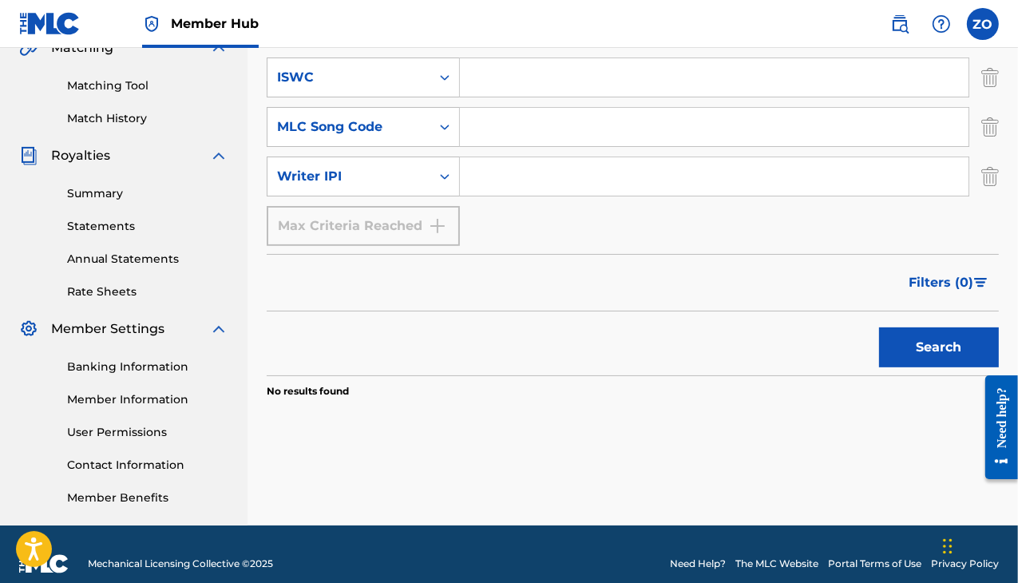
scroll to position [228, 0]
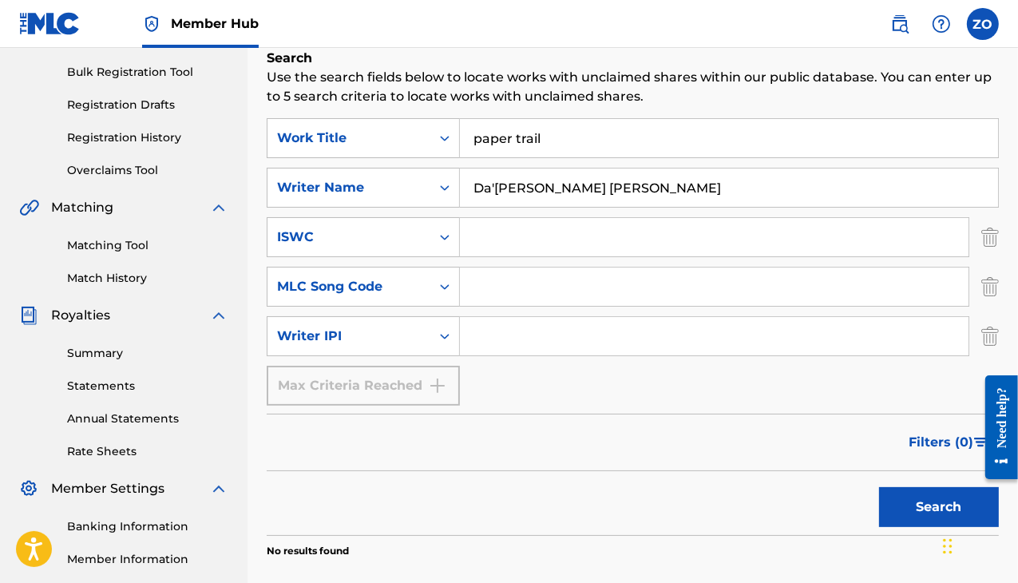
drag, startPoint x: 588, startPoint y: 147, endPoint x: 121, endPoint y: 154, distance: 466.5
click at [123, 154] on main "Prod.Zstunna Summary Catalog Works Registration Claiming Tool Individual Regist…" at bounding box center [509, 252] width 1018 height 866
click at [932, 518] on button "Search" at bounding box center [939, 507] width 120 height 40
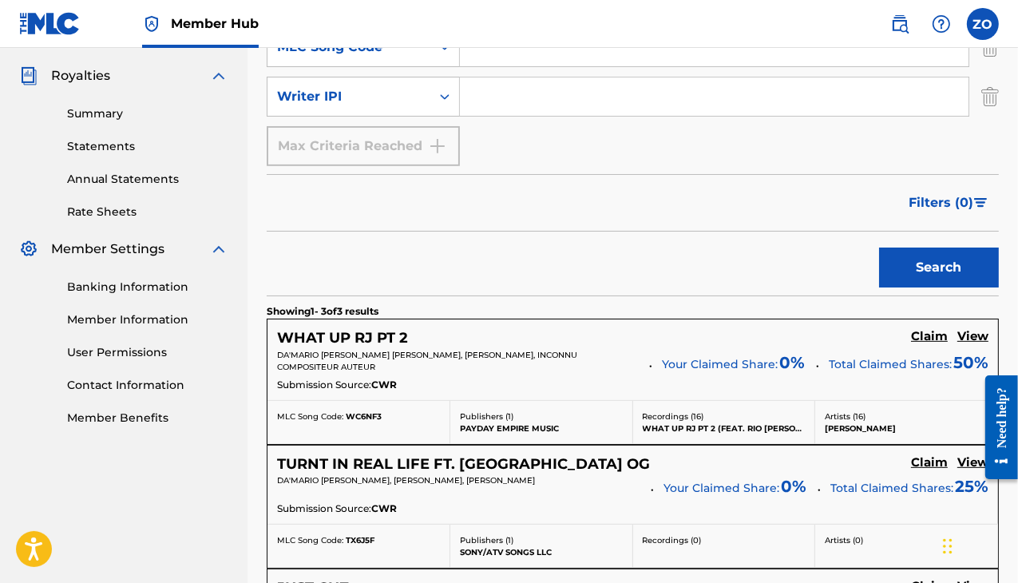
scroll to position [708, 0]
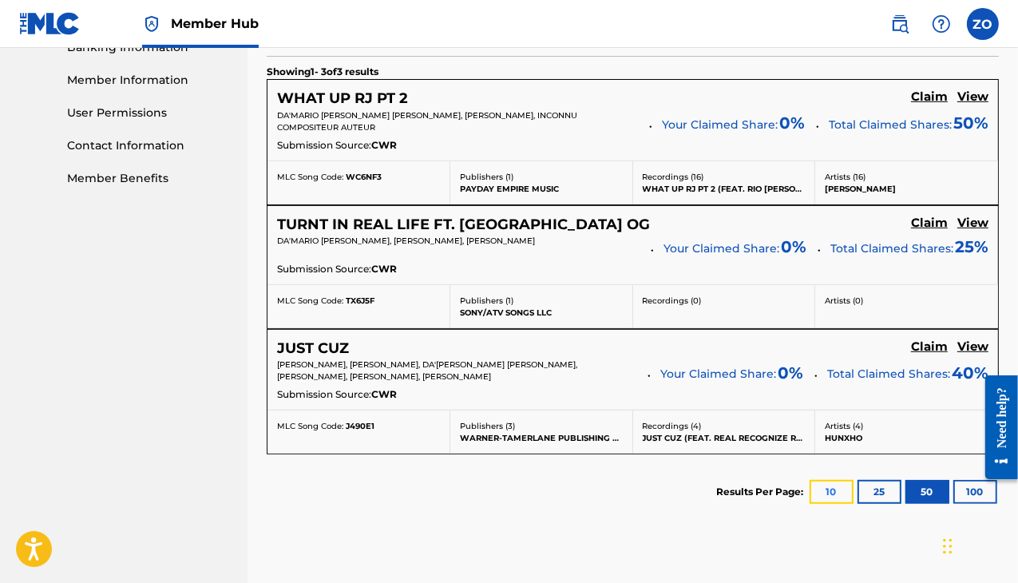
click at [832, 491] on button "10" at bounding box center [832, 492] width 44 height 24
click at [979, 499] on button "100" at bounding box center [976, 492] width 44 height 24
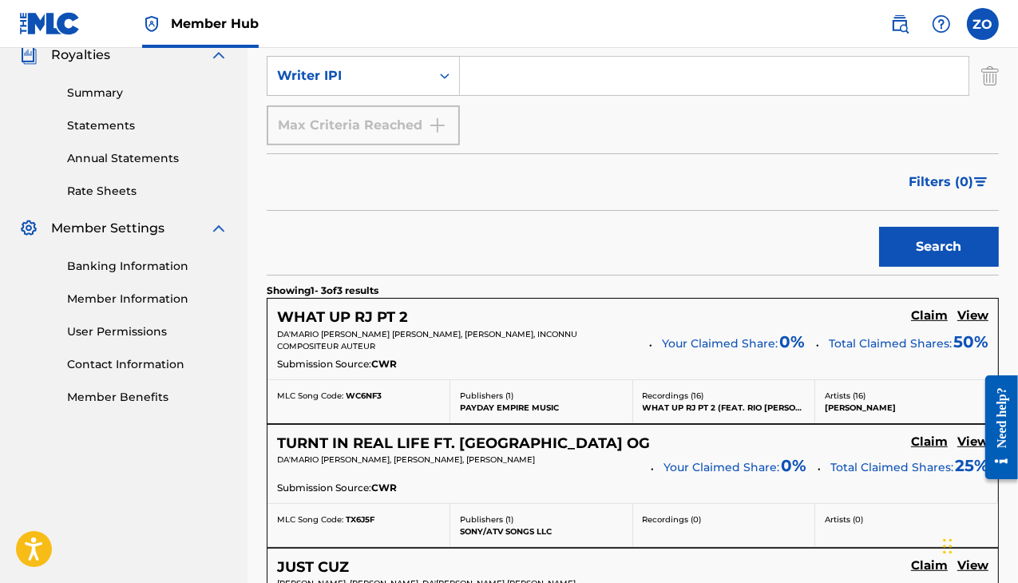
scroll to position [329, 0]
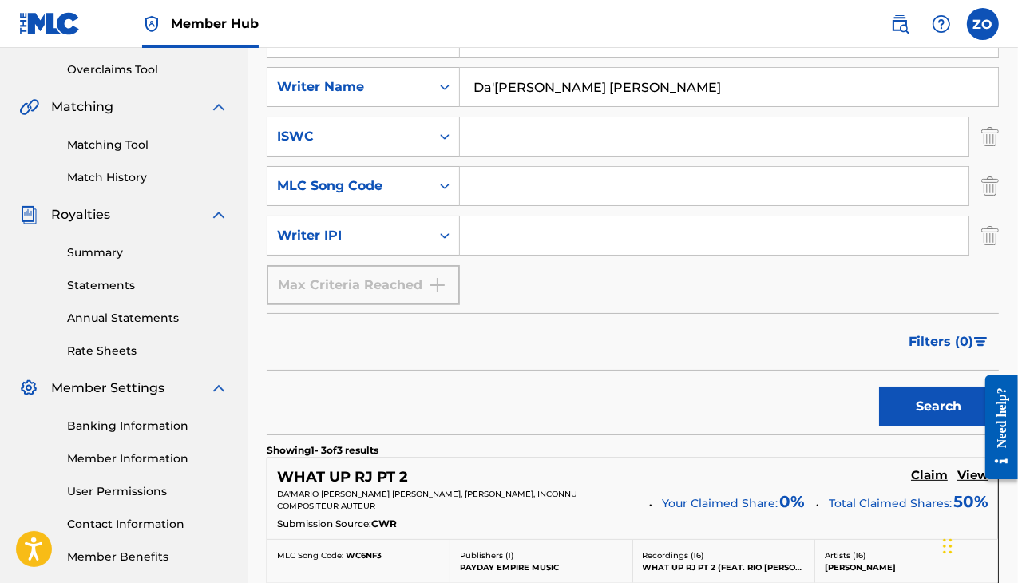
drag, startPoint x: 735, startPoint y: 86, endPoint x: 599, endPoint y: 105, distance: 137.1
click at [599, 105] on input "Da'[PERSON_NAME] [PERSON_NAME]" at bounding box center [729, 87] width 538 height 38
click at [963, 407] on button "Search" at bounding box center [939, 407] width 120 height 40
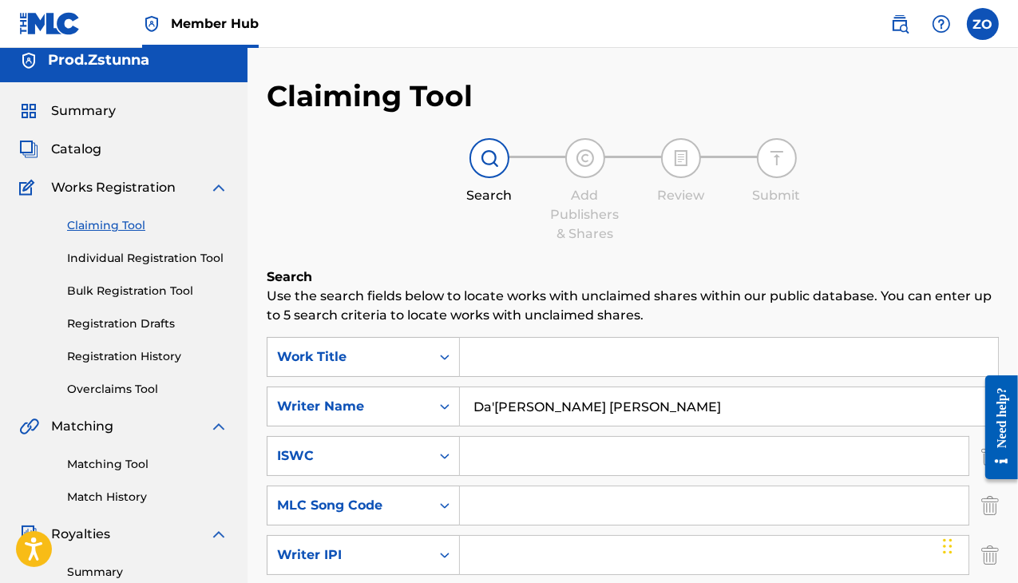
click at [499, 403] on input "Da'[PERSON_NAME] [PERSON_NAME]" at bounding box center [729, 406] width 538 height 38
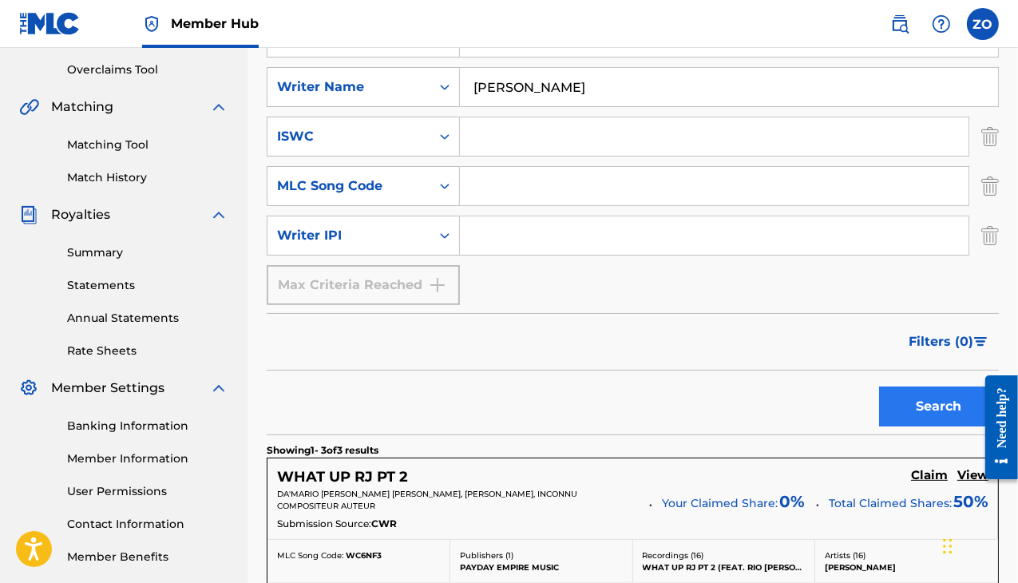
type input "[PERSON_NAME]"
click at [921, 417] on button "Search" at bounding box center [939, 407] width 120 height 40
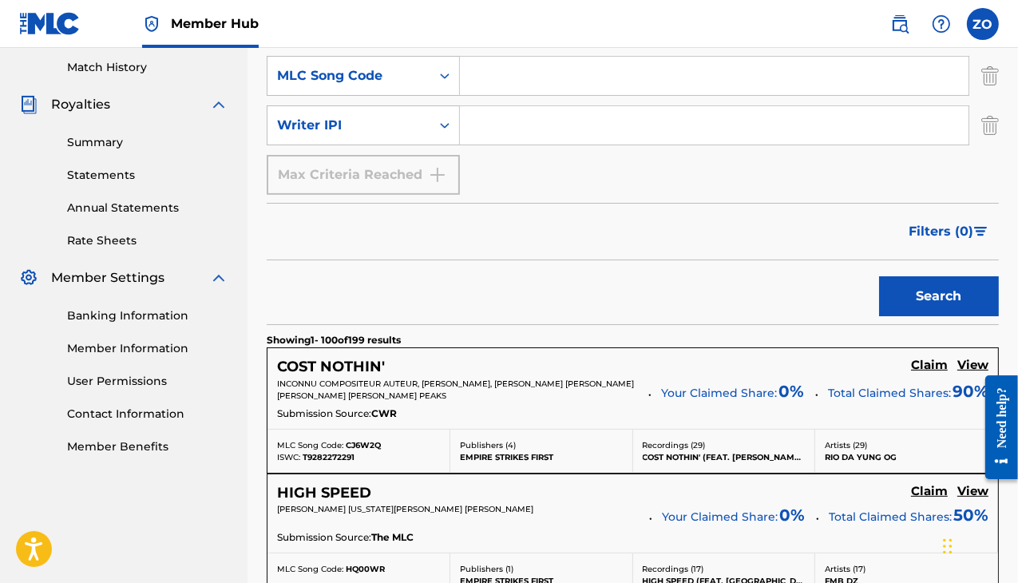
scroll to position [0, 0]
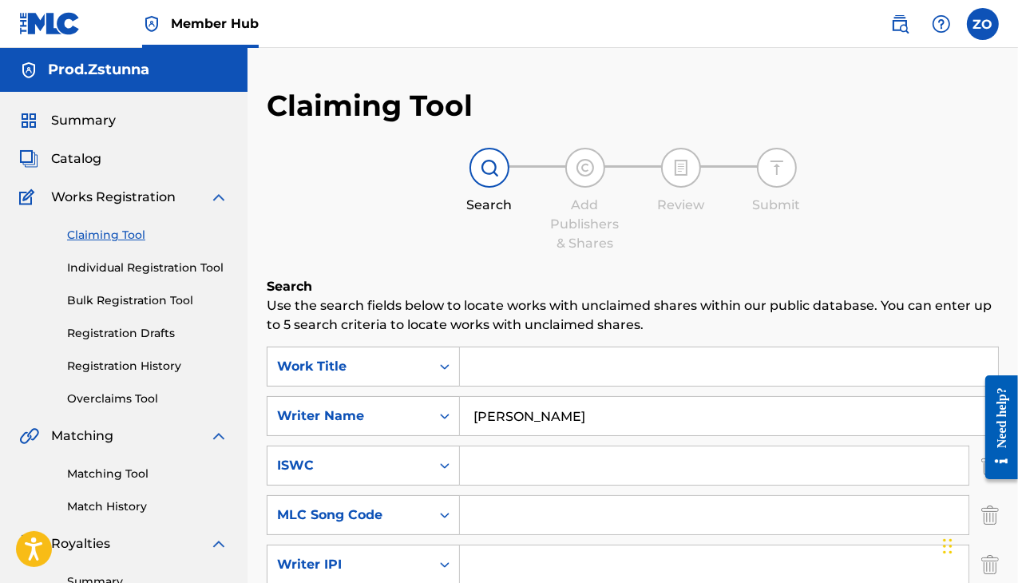
click at [577, 360] on input "Search Form" at bounding box center [729, 366] width 538 height 38
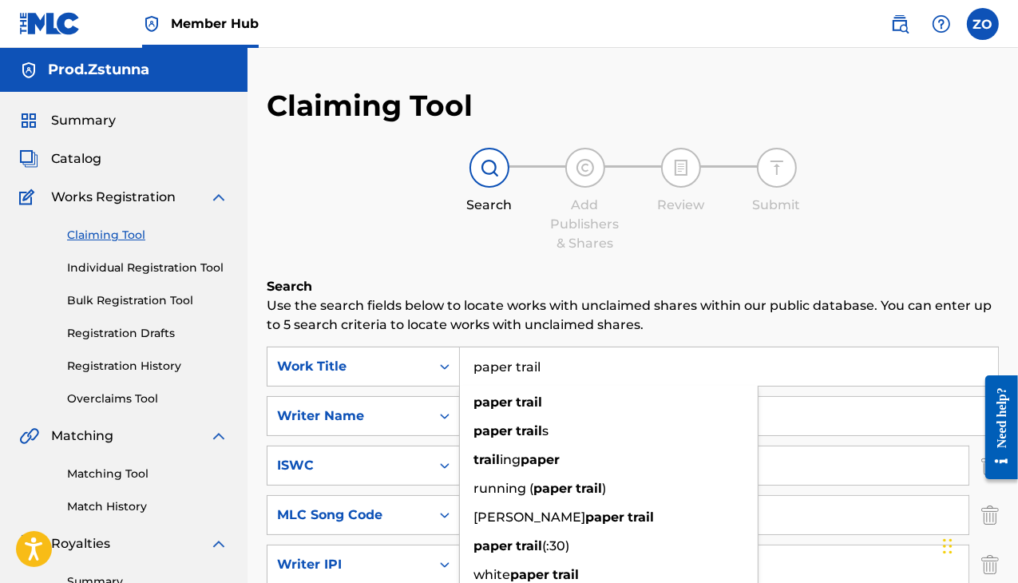
type input "paper trail"
click at [557, 397] on div "paper trail" at bounding box center [609, 402] width 298 height 29
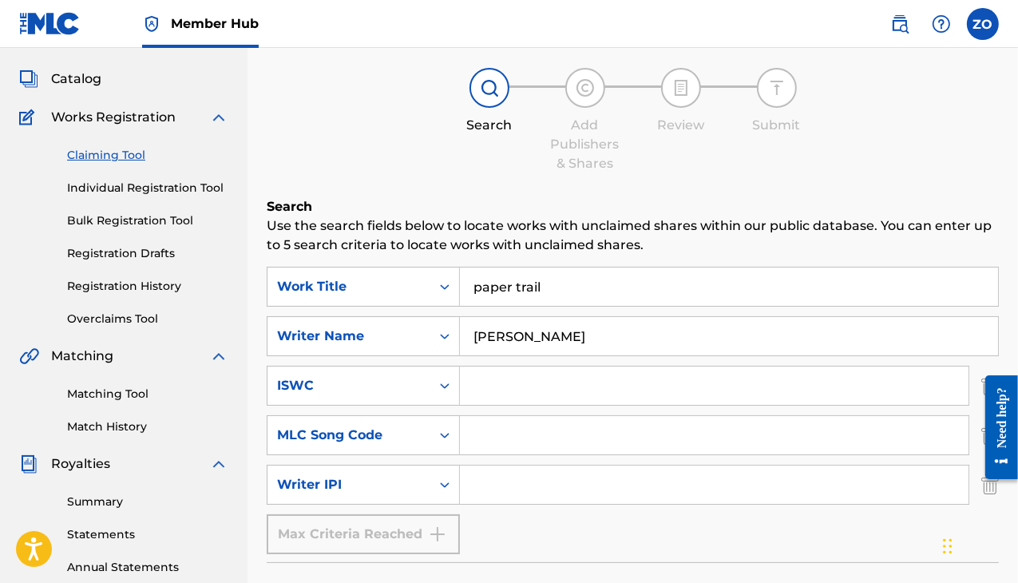
scroll to position [399, 0]
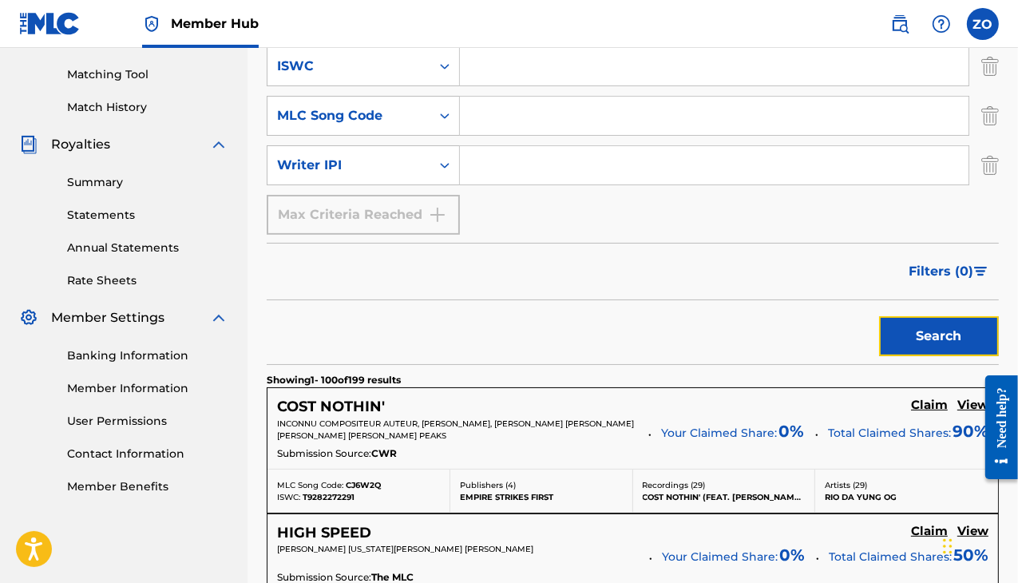
click at [932, 335] on button "Search" at bounding box center [939, 336] width 120 height 40
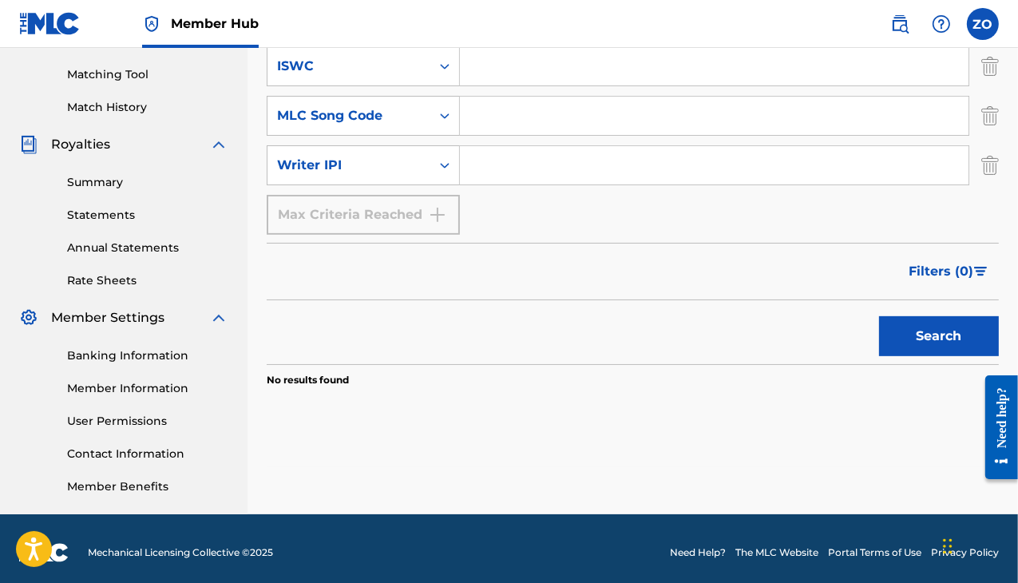
scroll to position [160, 0]
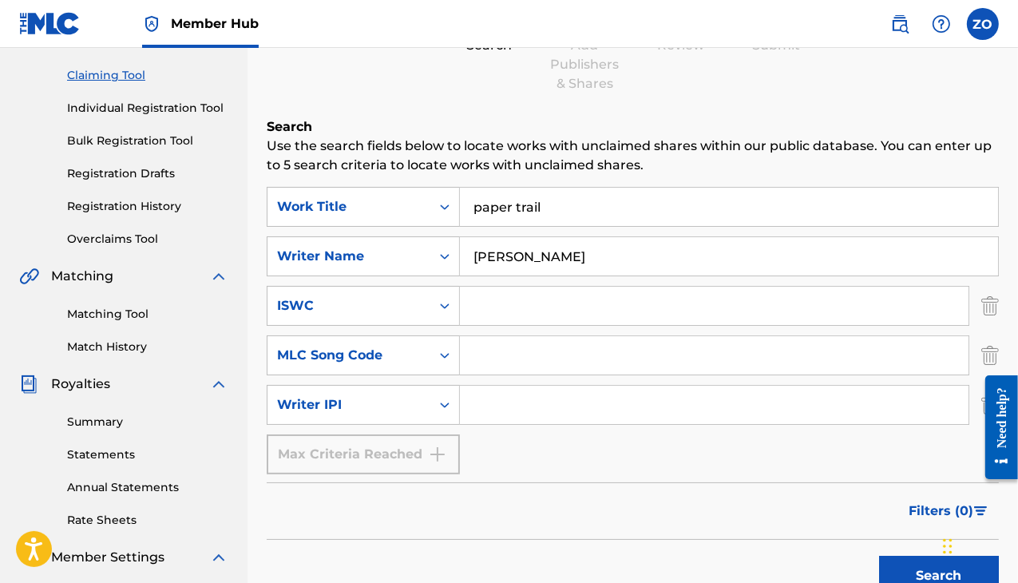
drag, startPoint x: 608, startPoint y: 252, endPoint x: 534, endPoint y: 267, distance: 75.8
click at [534, 267] on input "[PERSON_NAME]" at bounding box center [729, 256] width 538 height 38
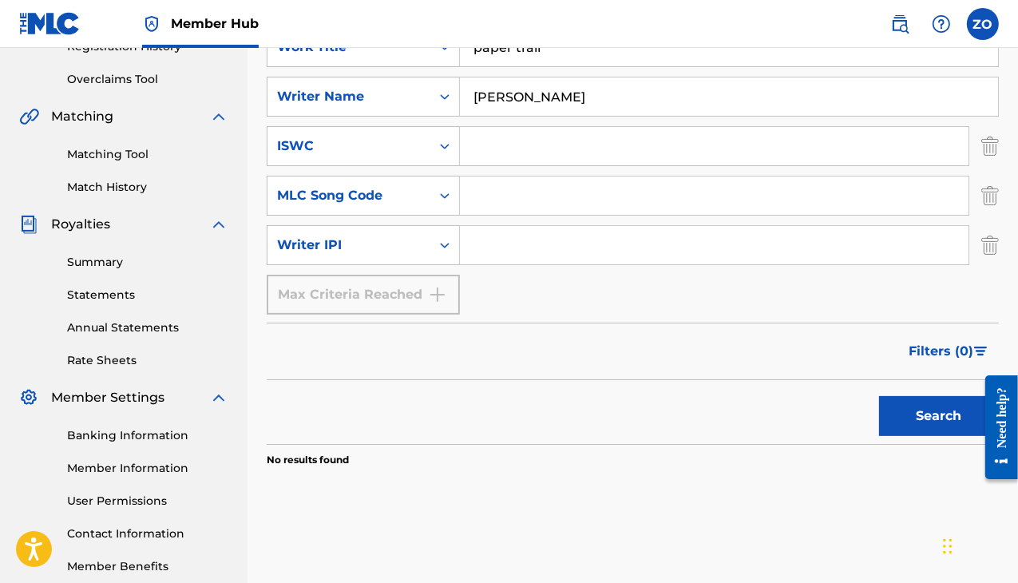
type input "[PERSON_NAME]"
click at [939, 401] on button "Search" at bounding box center [939, 416] width 120 height 40
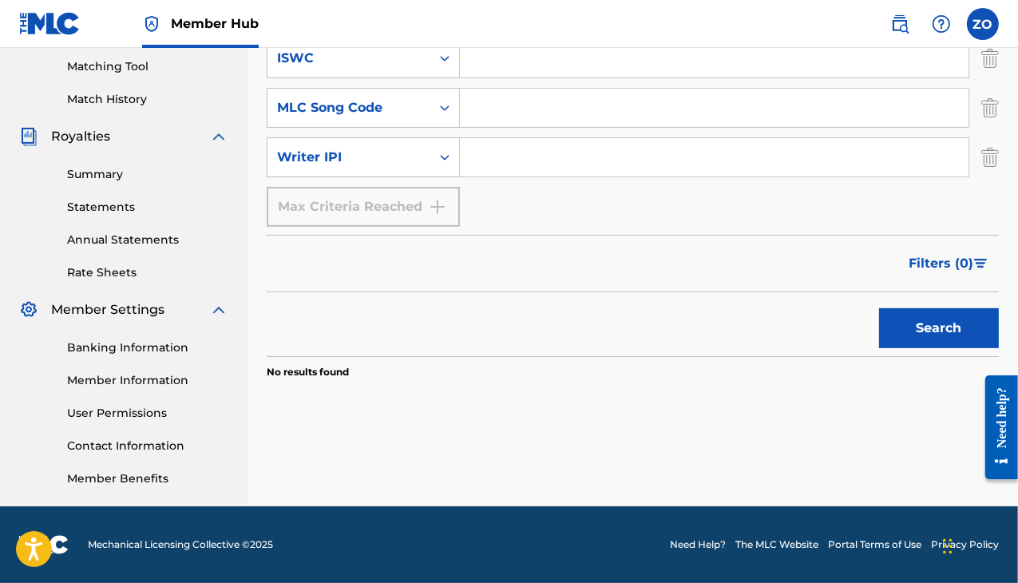
scroll to position [88, 0]
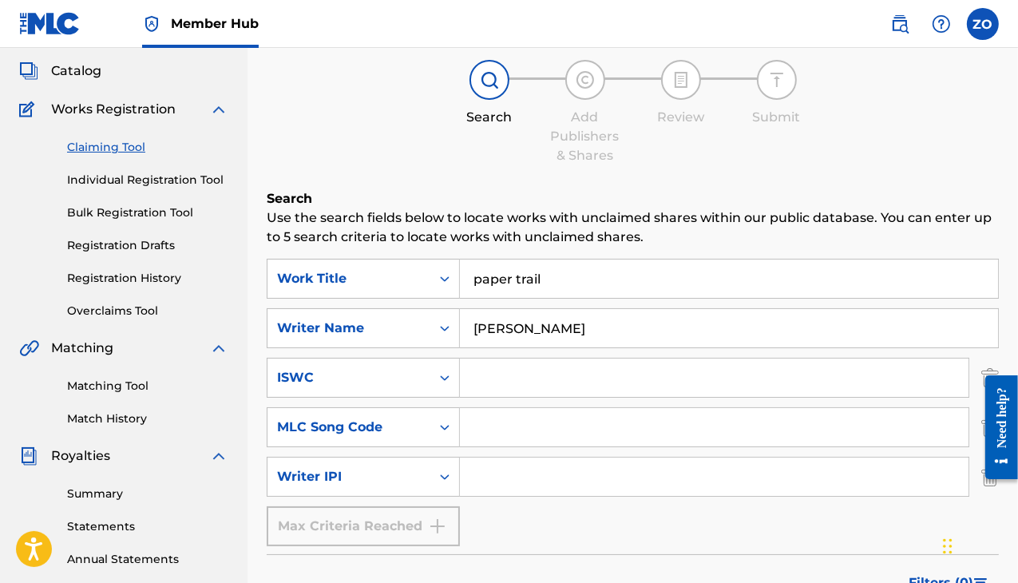
drag, startPoint x: 546, startPoint y: 325, endPoint x: 392, endPoint y: 352, distance: 156.5
click at [394, 352] on div "SearchWithCriteria19490ac1-64eb-4130-a8e5-1fab029dc656 Work Title paper trail S…" at bounding box center [633, 403] width 732 height 288
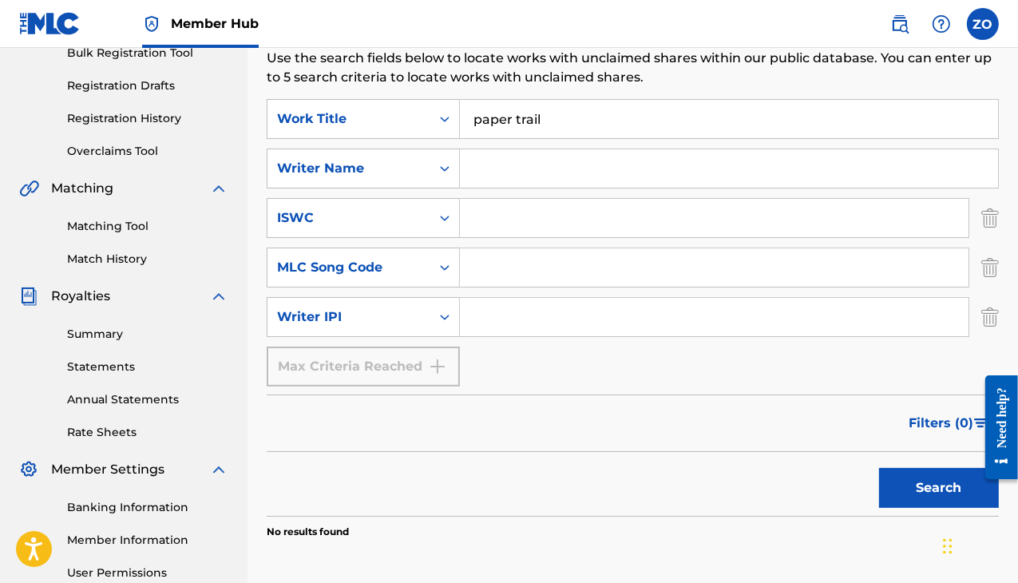
scroll to position [407, 0]
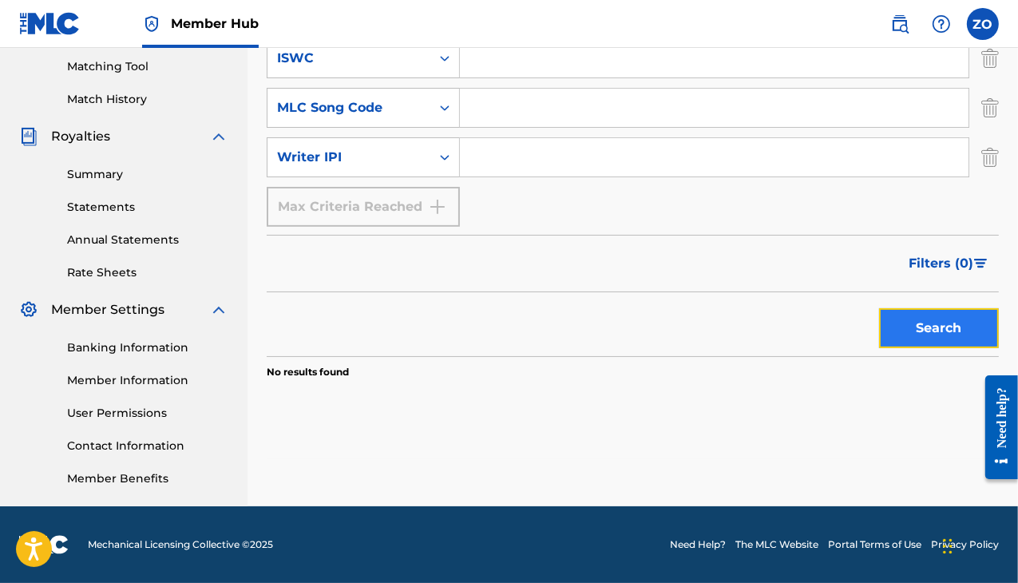
click at [907, 328] on button "Search" at bounding box center [939, 328] width 120 height 40
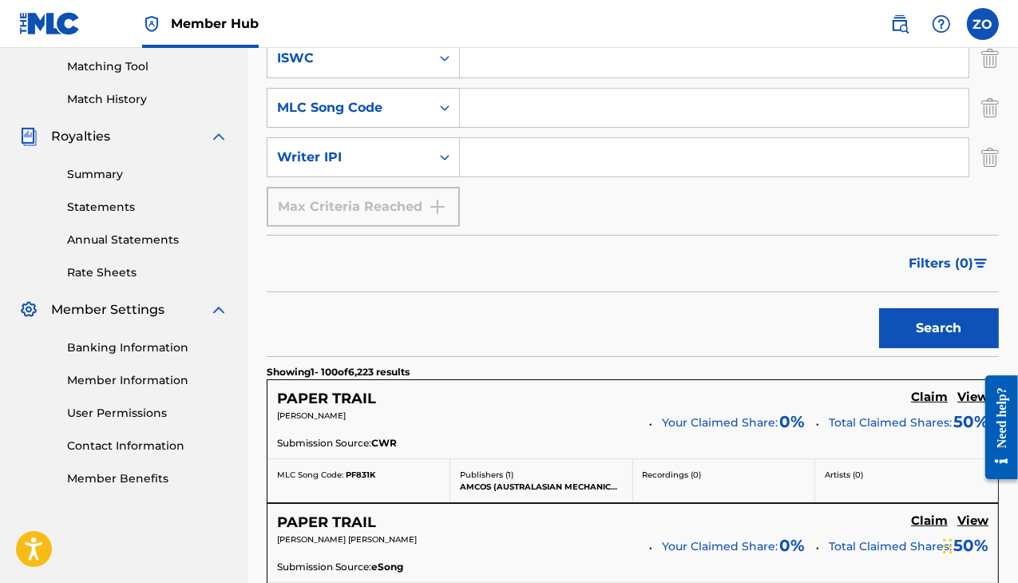
scroll to position [168, 0]
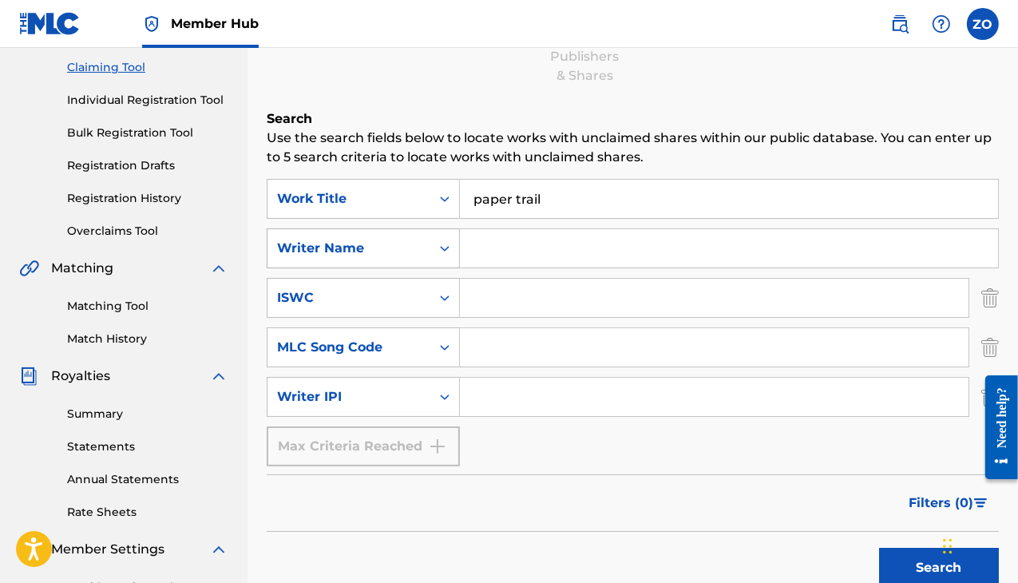
drag, startPoint x: 567, startPoint y: 196, endPoint x: 431, endPoint y: 229, distance: 139.7
click at [431, 229] on div "SearchWithCriteria19490ac1-64eb-4130-a8e5-1fab029dc656 Work Title paper trail S…" at bounding box center [633, 323] width 732 height 288
click at [537, 241] on input "Search Form" at bounding box center [729, 248] width 538 height 38
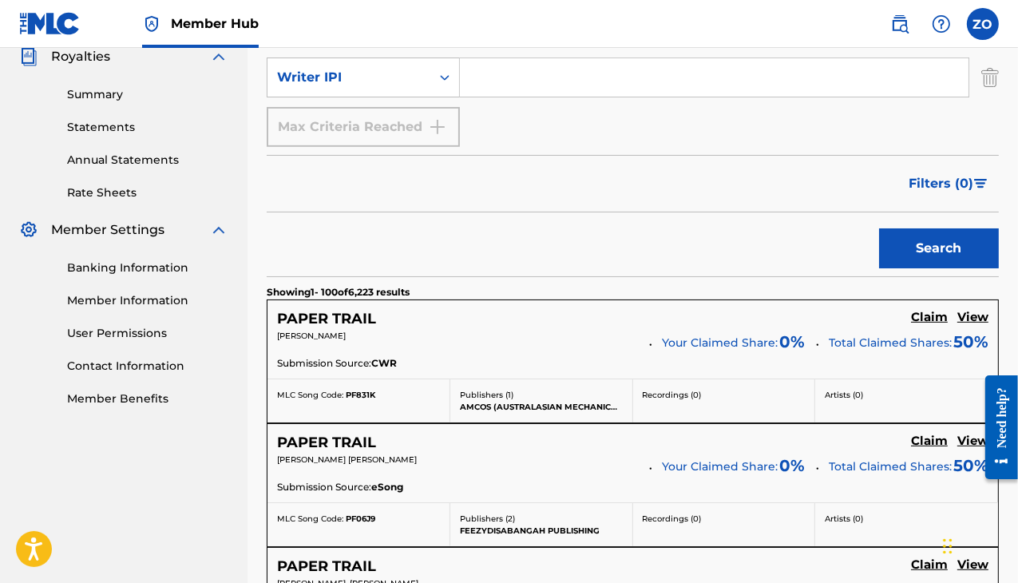
type input "[PERSON_NAME]"
click at [894, 268] on div "Search" at bounding box center [935, 244] width 128 height 64
click at [907, 253] on button "Search" at bounding box center [939, 248] width 120 height 40
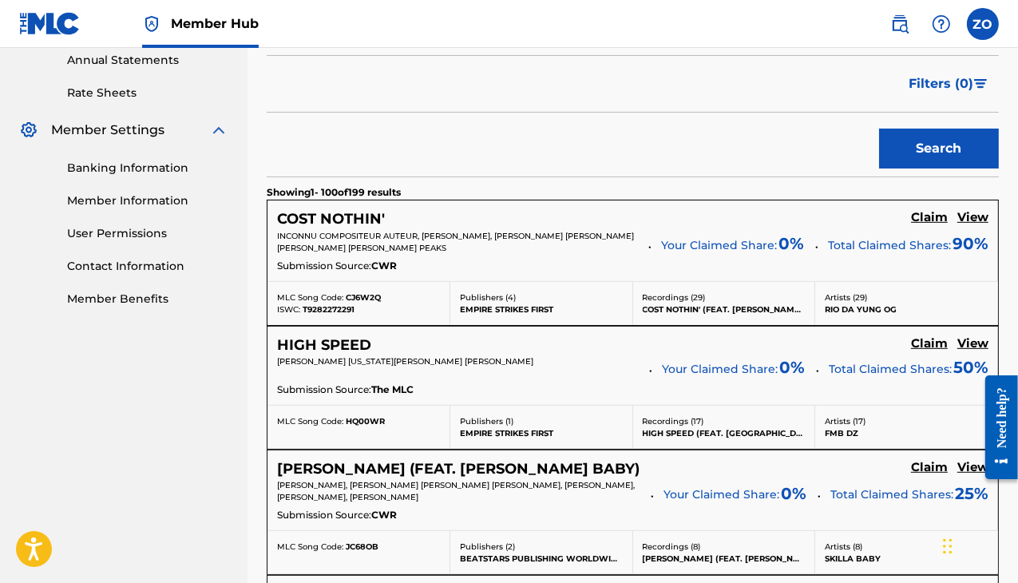
scroll to position [188, 0]
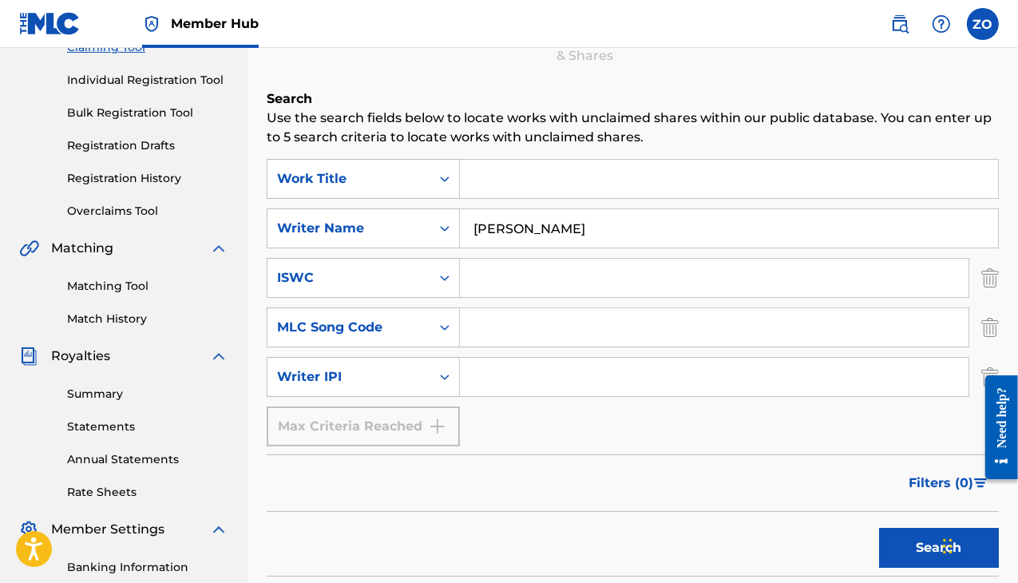
drag, startPoint x: 604, startPoint y: 231, endPoint x: 182, endPoint y: 336, distance: 434.7
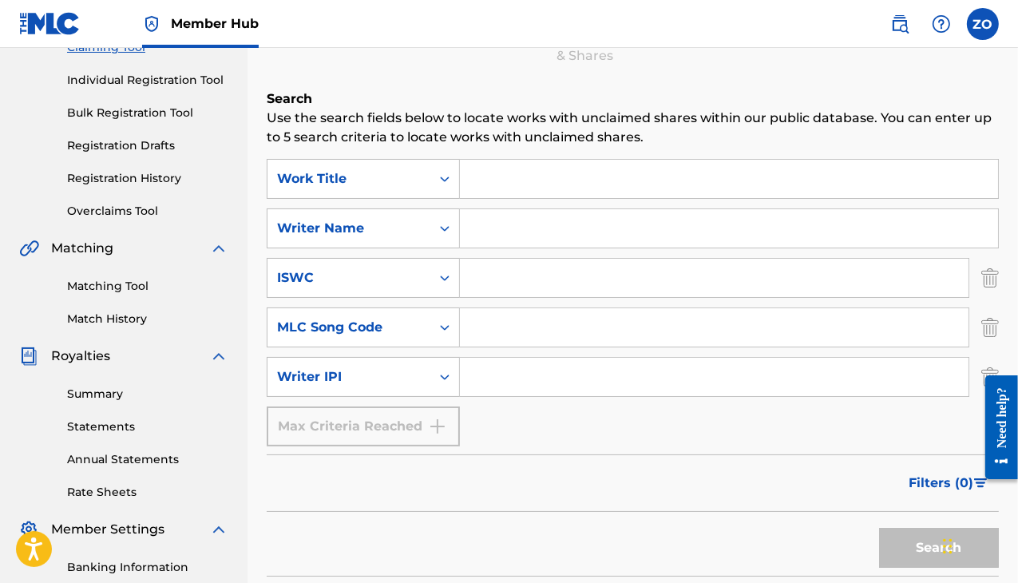
click at [511, 172] on input "Search Form" at bounding box center [729, 179] width 538 height 38
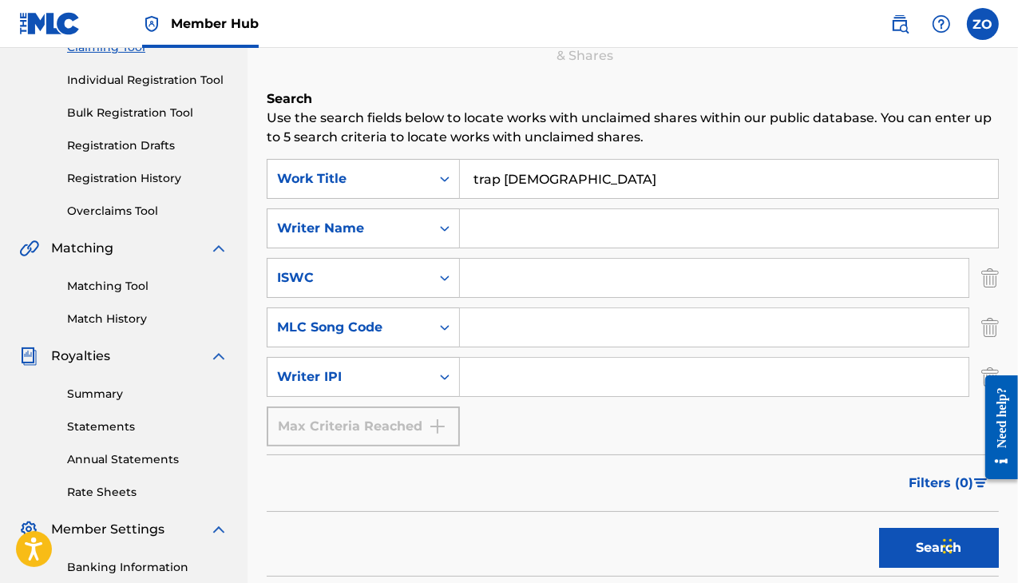
type input "trap [DEMOGRAPHIC_DATA]"
click at [879, 528] on button "Search" at bounding box center [939, 548] width 120 height 40
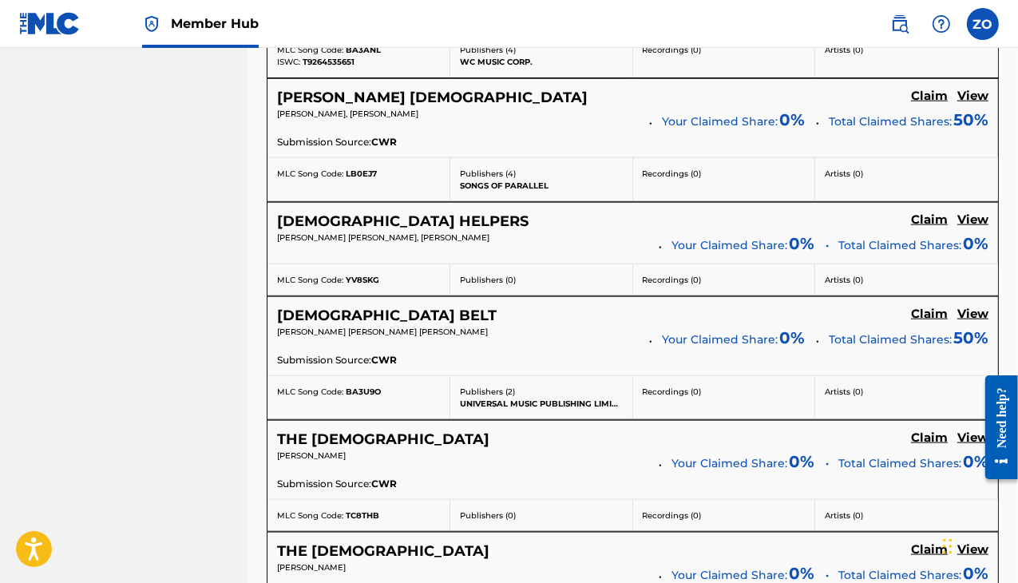
scroll to position [12052, 0]
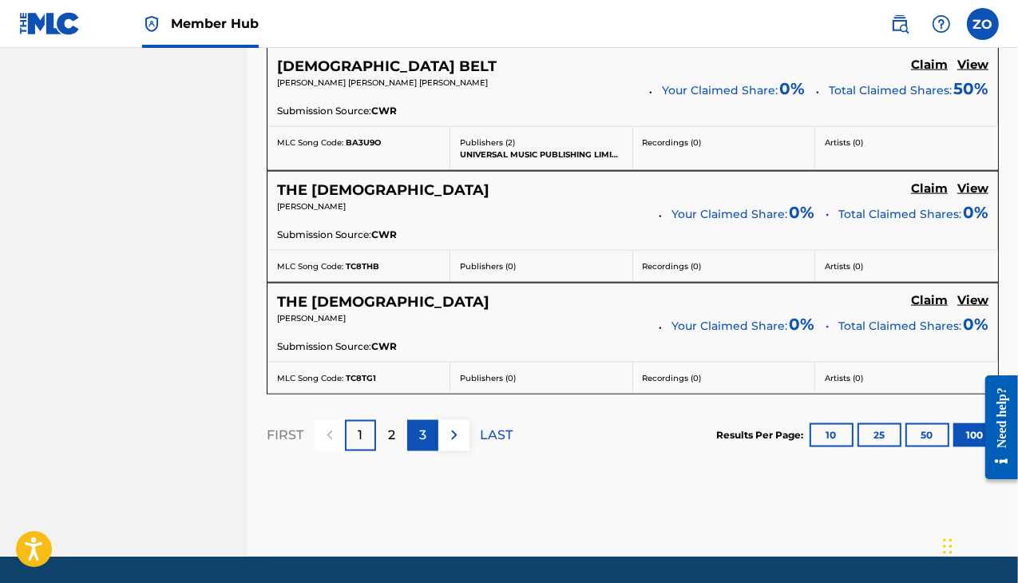
click at [407, 420] on div "3" at bounding box center [422, 435] width 31 height 31
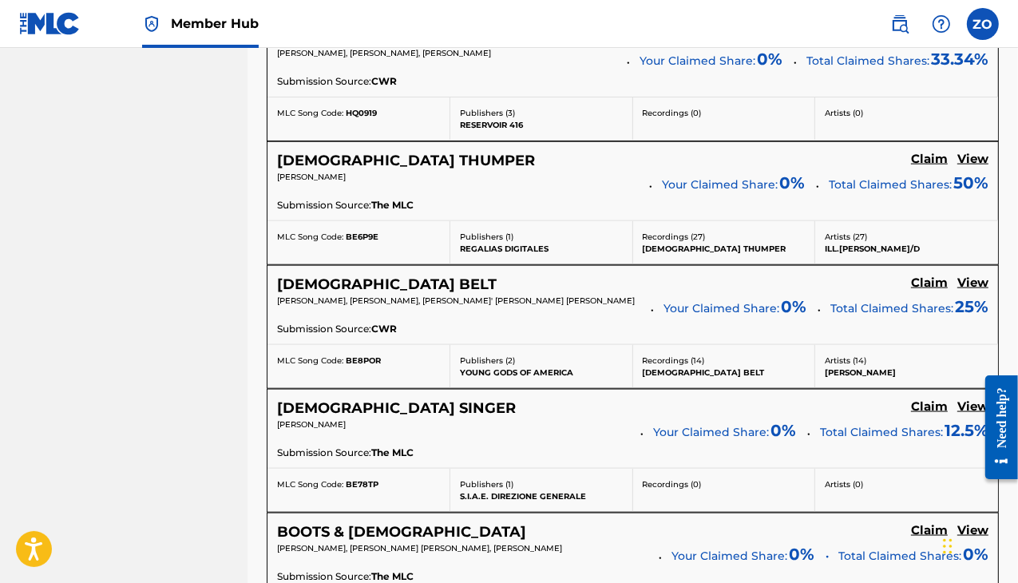
scroll to position [12279, 0]
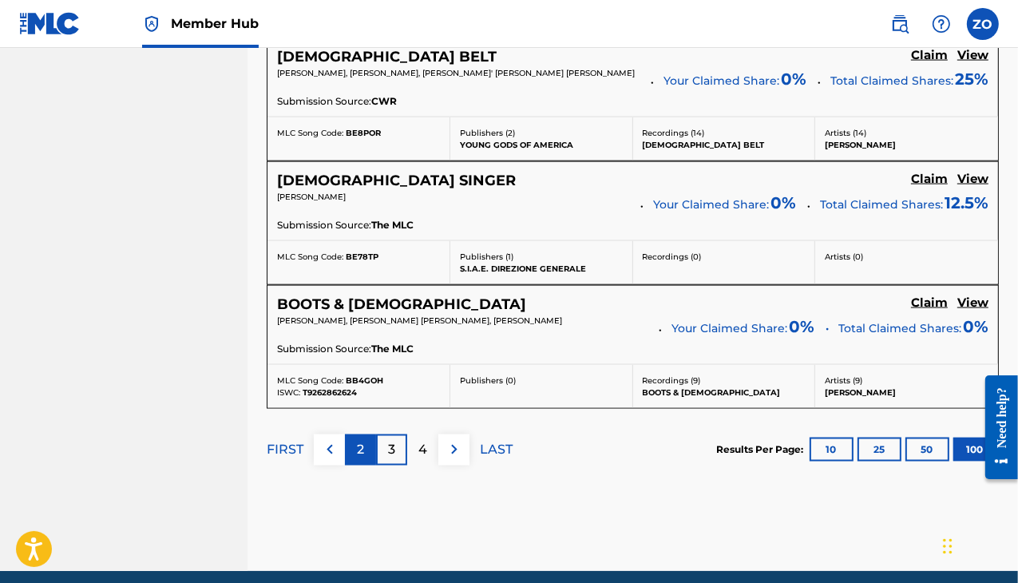
click at [367, 435] on div "2" at bounding box center [360, 450] width 31 height 31
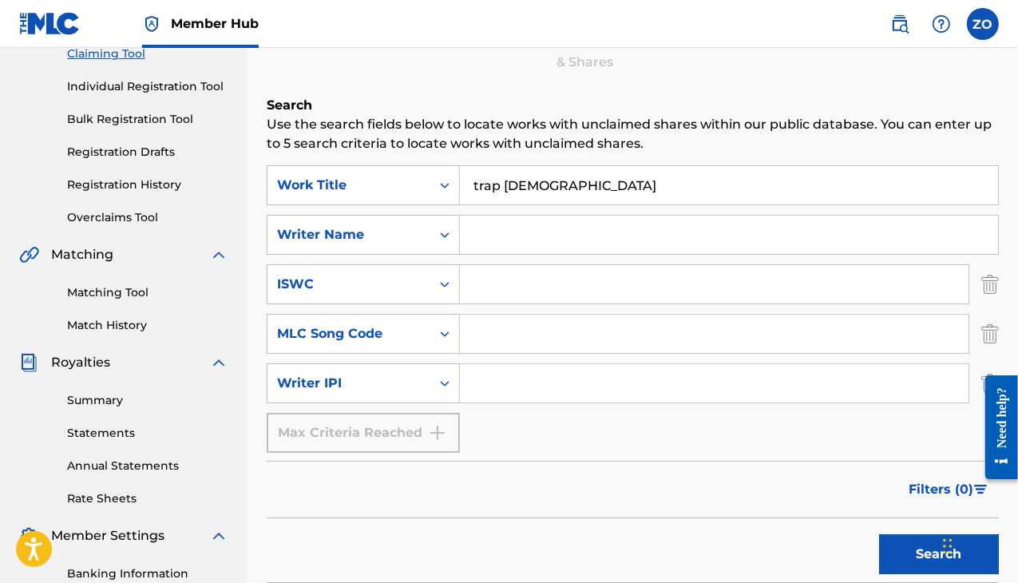
scroll to position [0, 0]
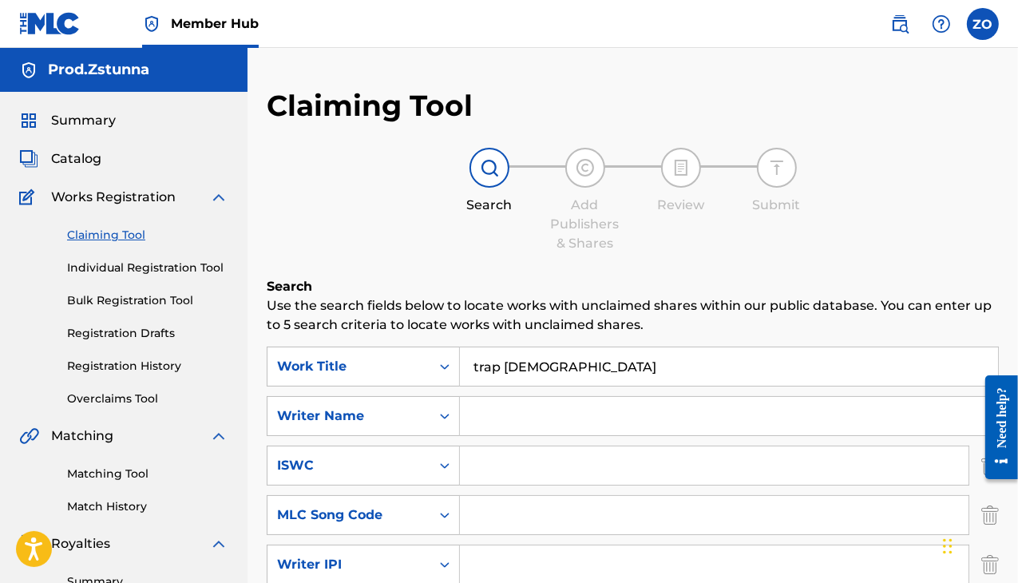
drag, startPoint x: 578, startPoint y: 369, endPoint x: 422, endPoint y: 387, distance: 156.7
click at [422, 387] on div "SearchWithCriteria19490ac1-64eb-4130-a8e5-1fab029dc656 Work Title trap bible Se…" at bounding box center [633, 491] width 732 height 288
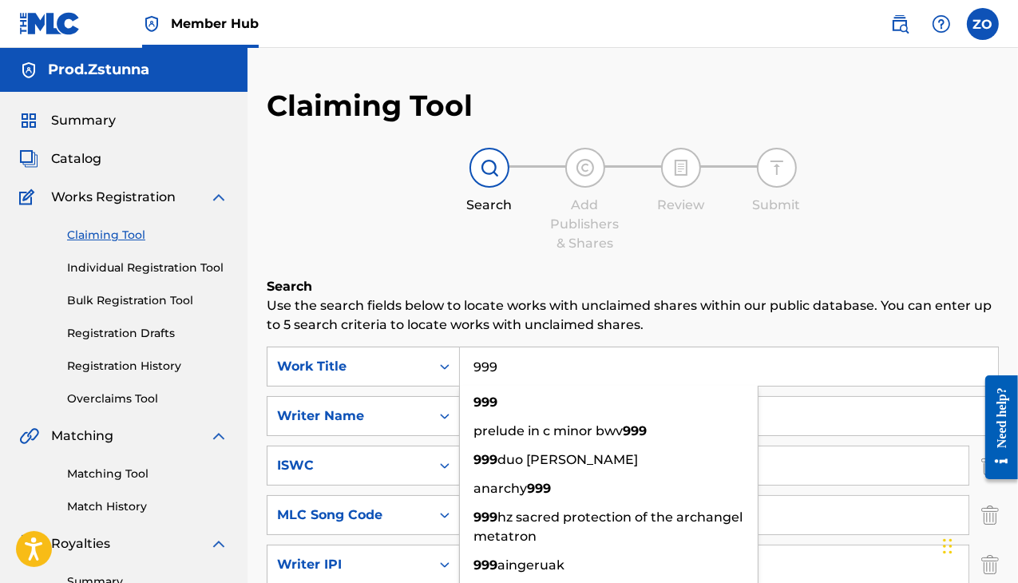
type input "999"
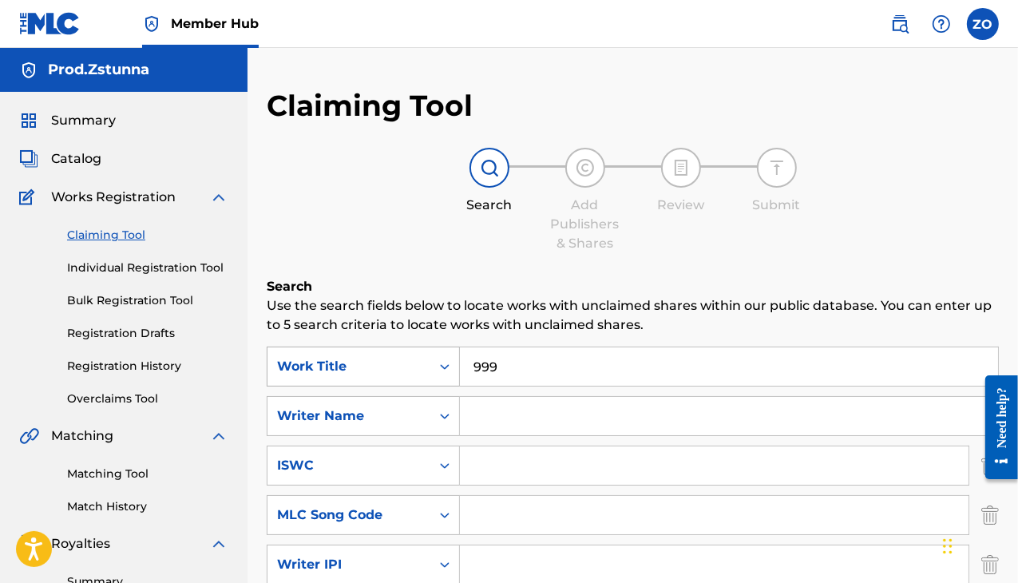
drag, startPoint x: 508, startPoint y: 358, endPoint x: 335, endPoint y: 356, distance: 172.5
click at [339, 356] on div "SearchWithCriteria19490ac1-64eb-4130-a8e5-1fab029dc656 Work Title 999" at bounding box center [633, 367] width 732 height 40
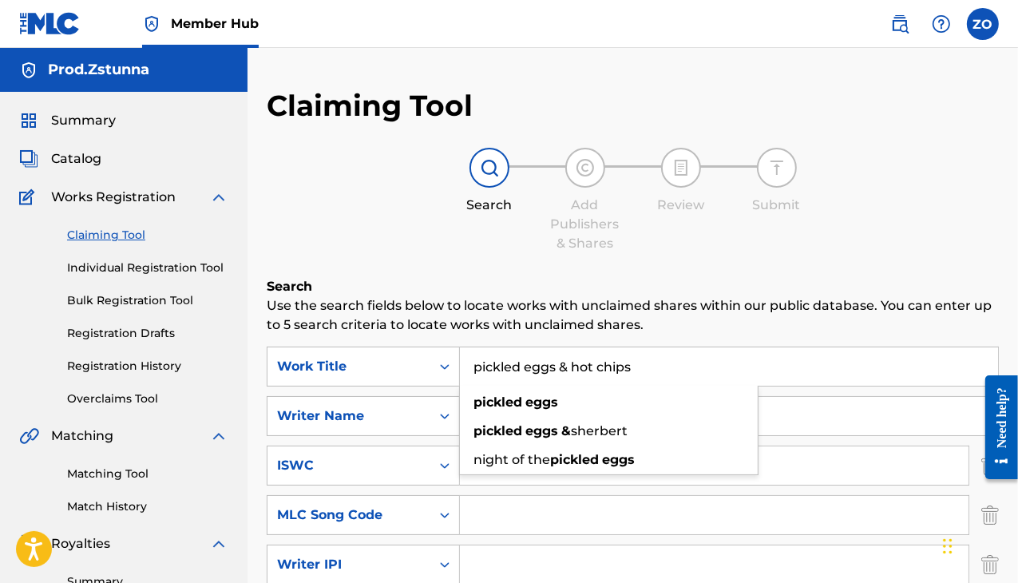
type input "pickled eggs & hot chips"
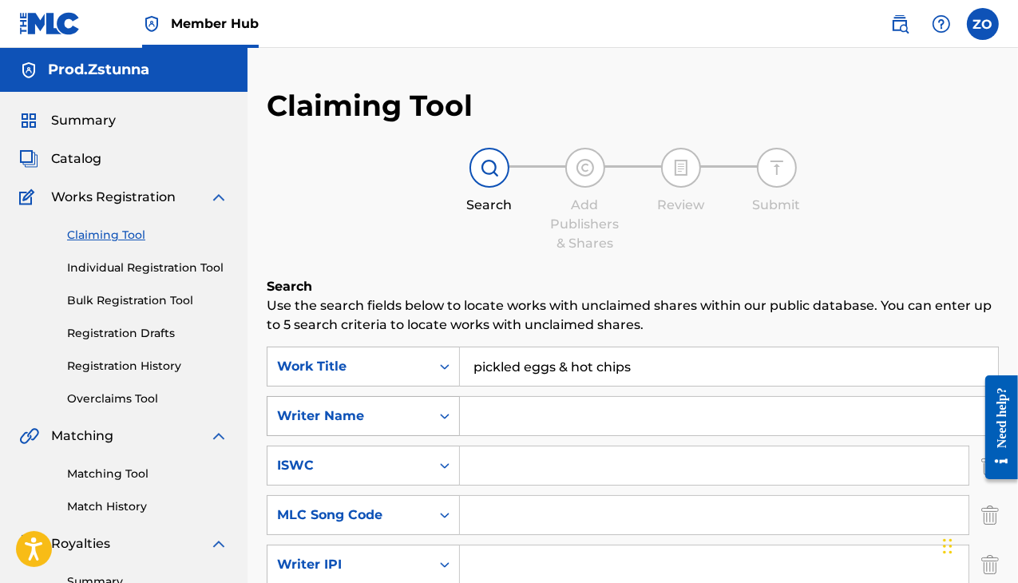
drag, startPoint x: 661, startPoint y: 364, endPoint x: 323, endPoint y: 401, distance: 340.7
click at [323, 401] on div "SearchWithCriteria19490ac1-64eb-4130-a8e5-1fab029dc656 Work Title pickled eggs …" at bounding box center [633, 491] width 732 height 288
